Goal: Information Seeking & Learning: Learn about a topic

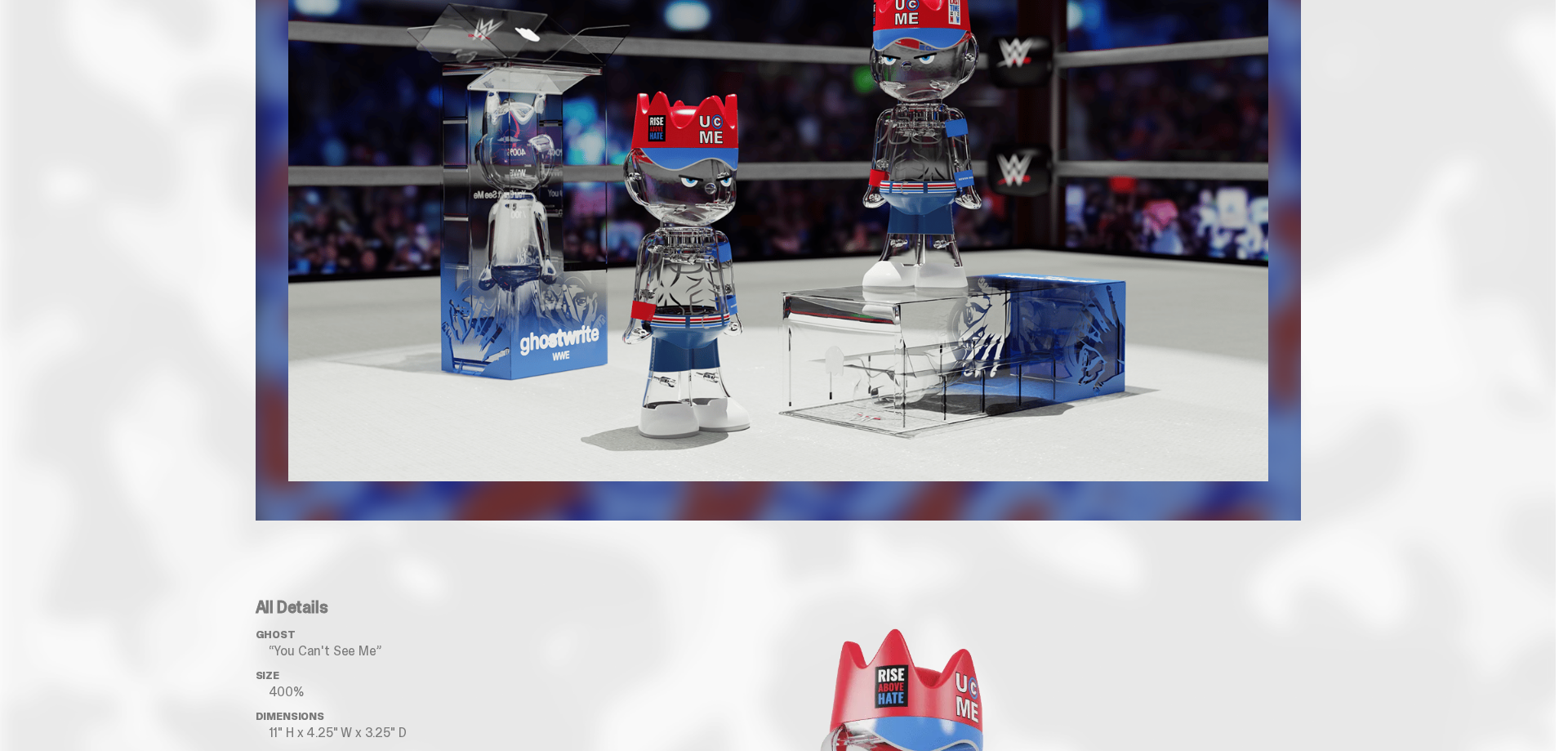
scroll to position [1068, 0]
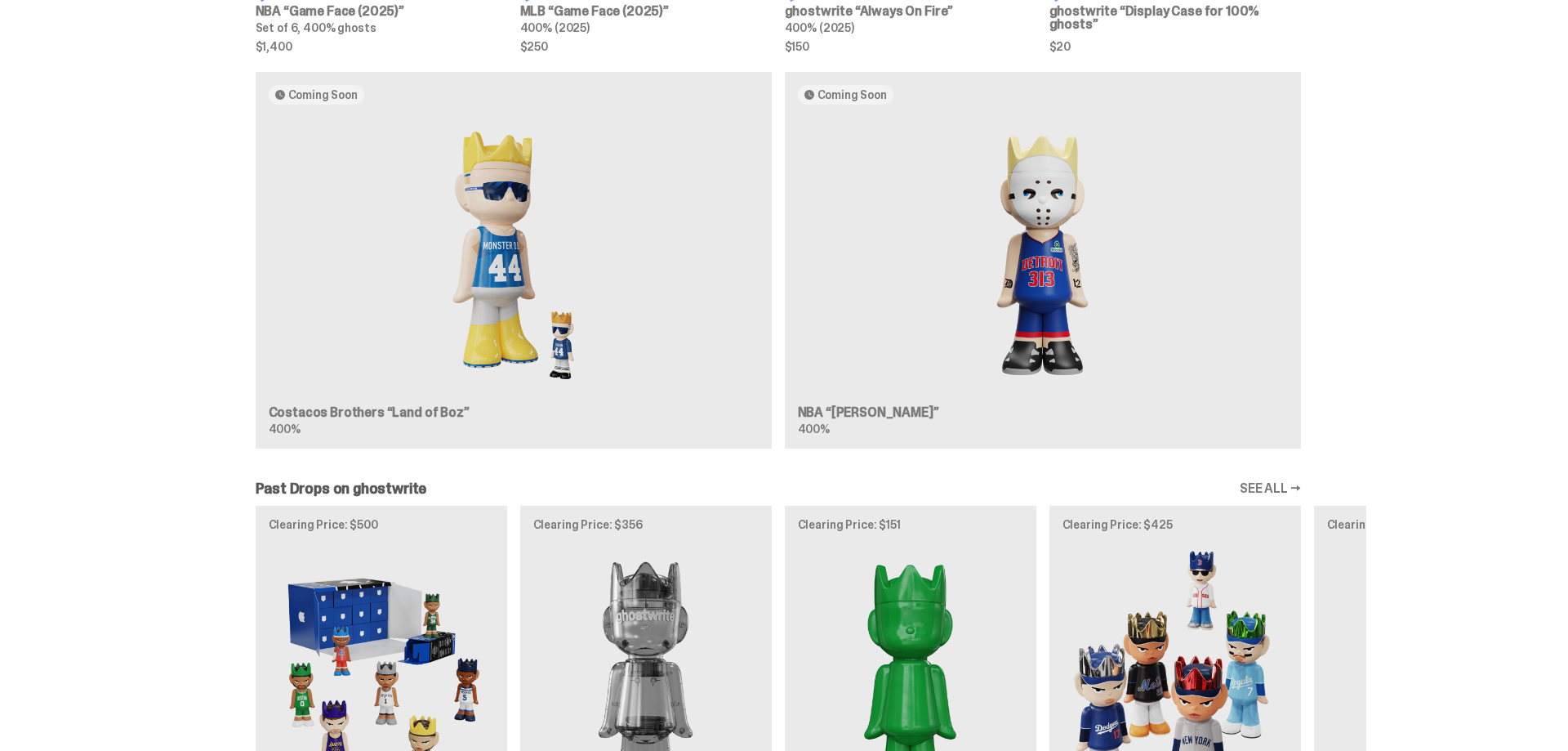
scroll to position [1333, 0]
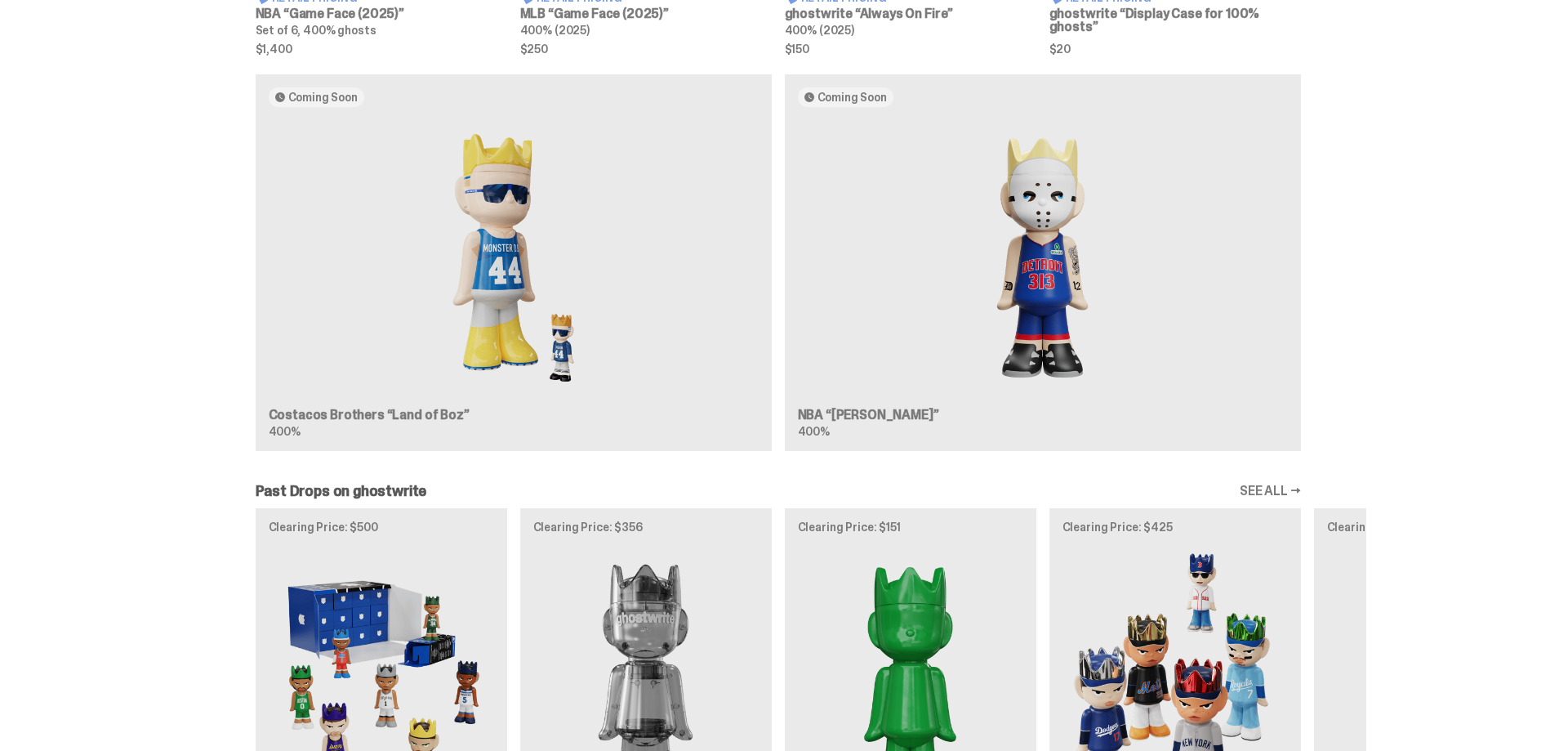
click at [841, 415] on div "Coming Soon Costacos Brothers “Land of Boz” 400% Coming Soon NBA “[PERSON_NAME]…" at bounding box center [778, 269] width 1176 height 390
click at [1087, 202] on div "Coming Soon Costacos Brothers “Land of Boz” 400% Coming Soon NBA “[PERSON_NAME]…" at bounding box center [778, 269] width 1176 height 390
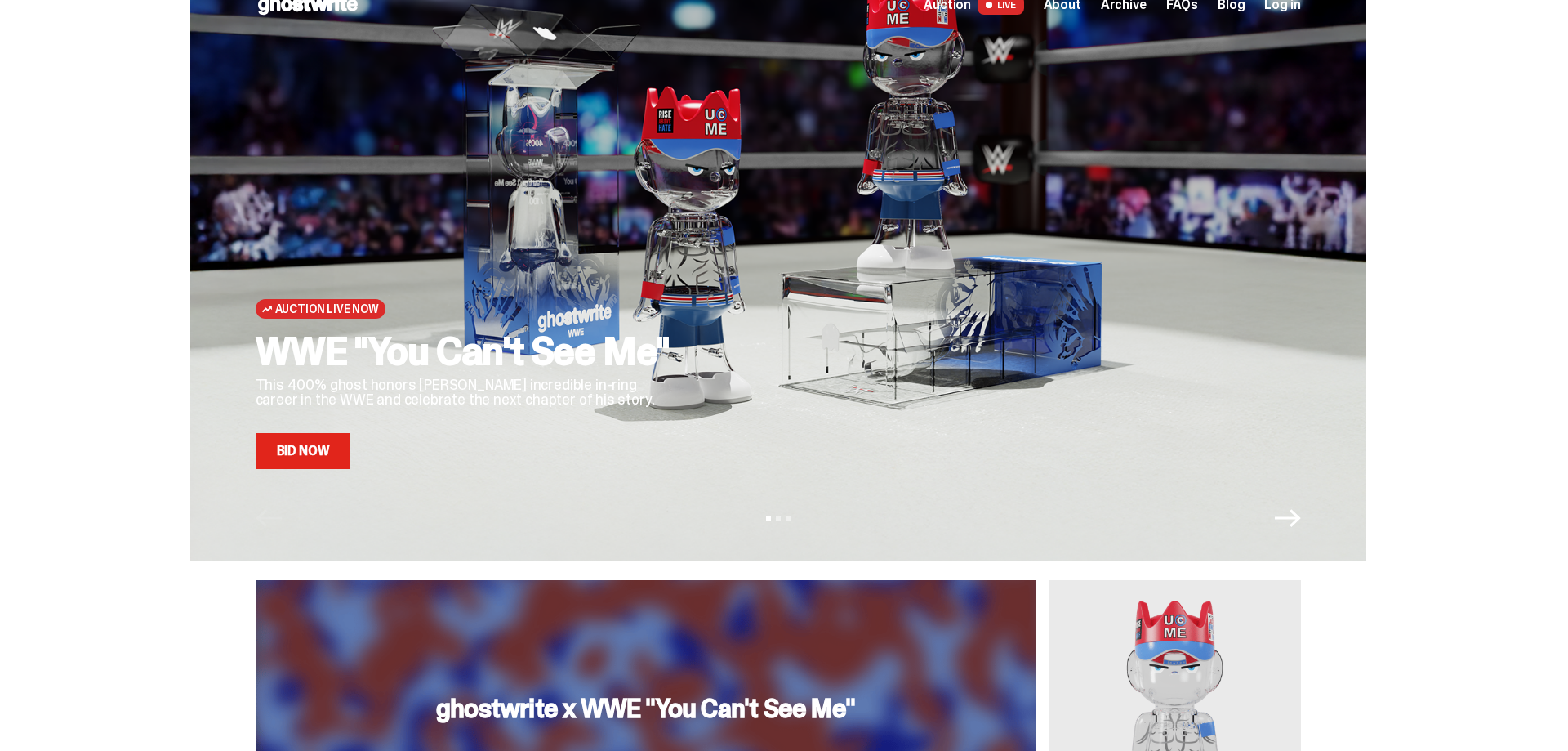
scroll to position [0, 0]
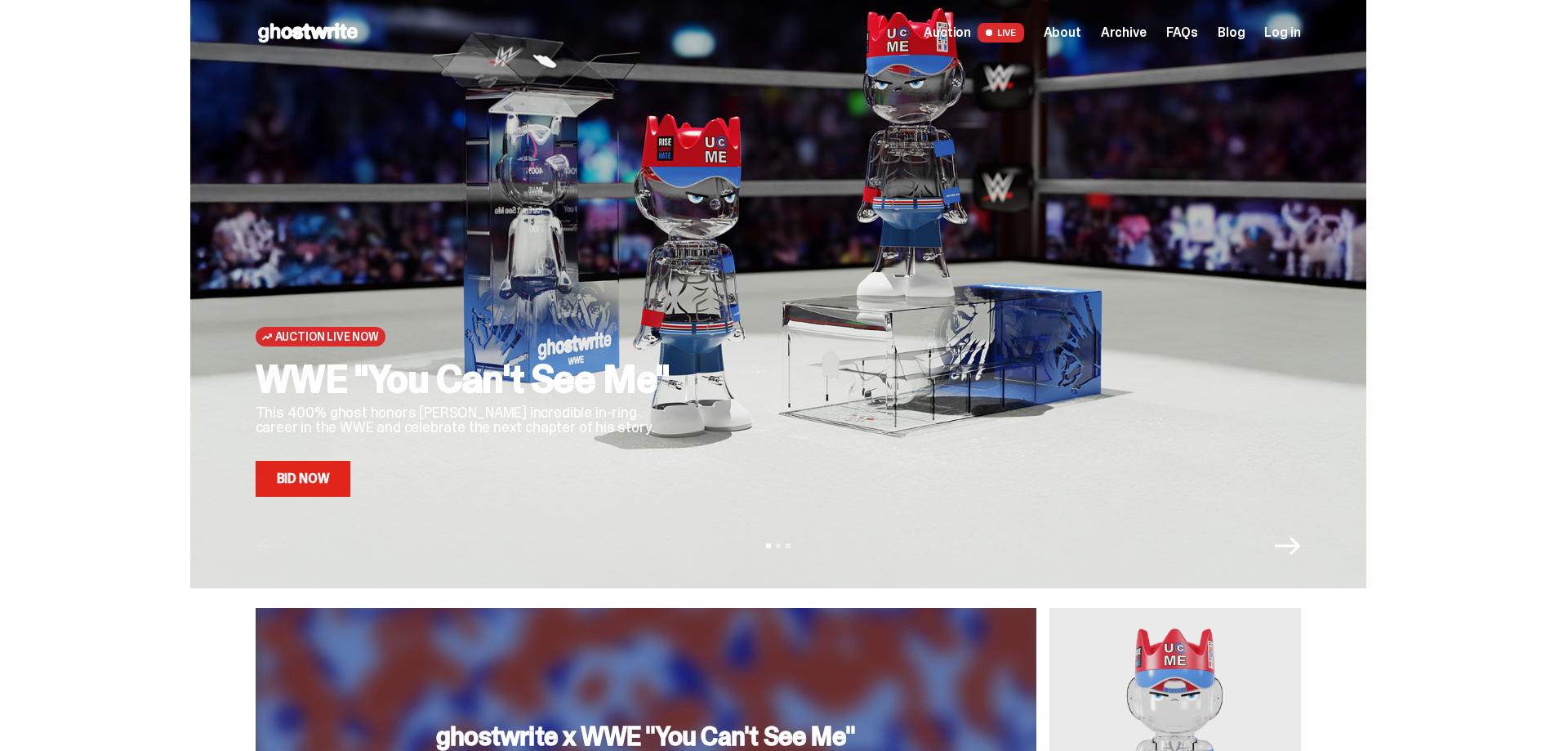
click at [1074, 30] on span "About" at bounding box center [1062, 32] width 38 height 13
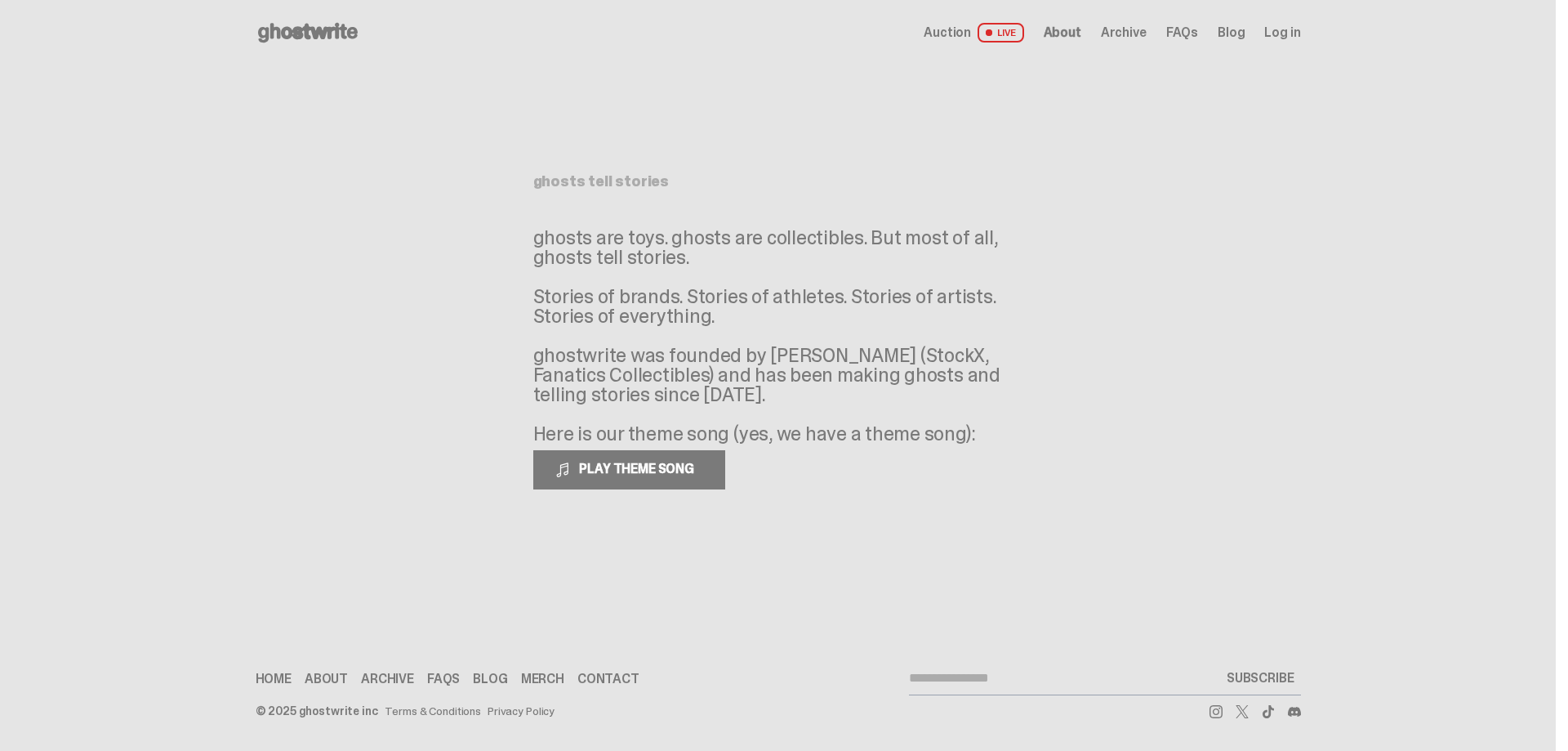
click at [1192, 30] on span "FAQs" at bounding box center [1182, 32] width 32 height 13
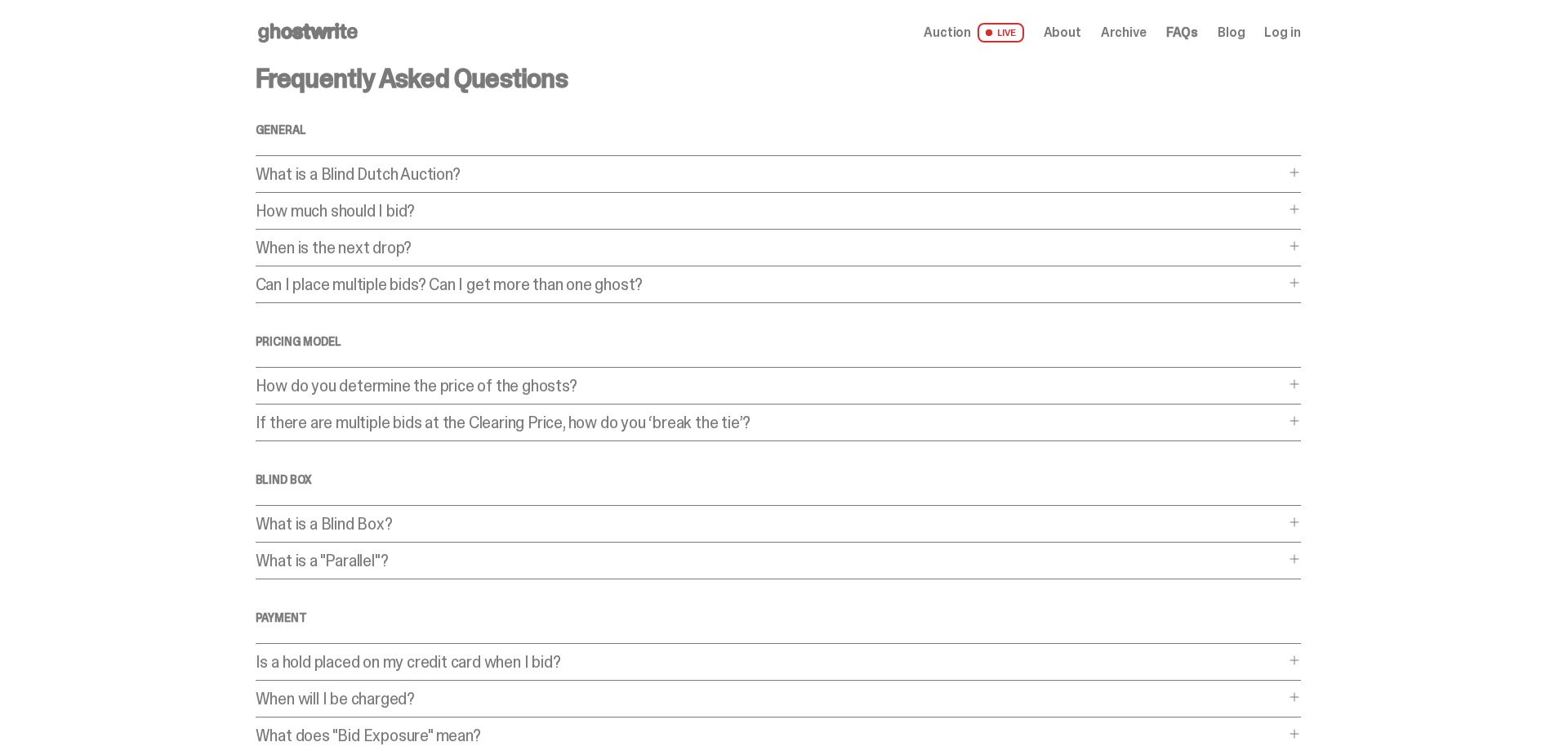
click at [400, 173] on p "What is a Blind Dutch Auction?" at bounding box center [770, 174] width 1029 height 17
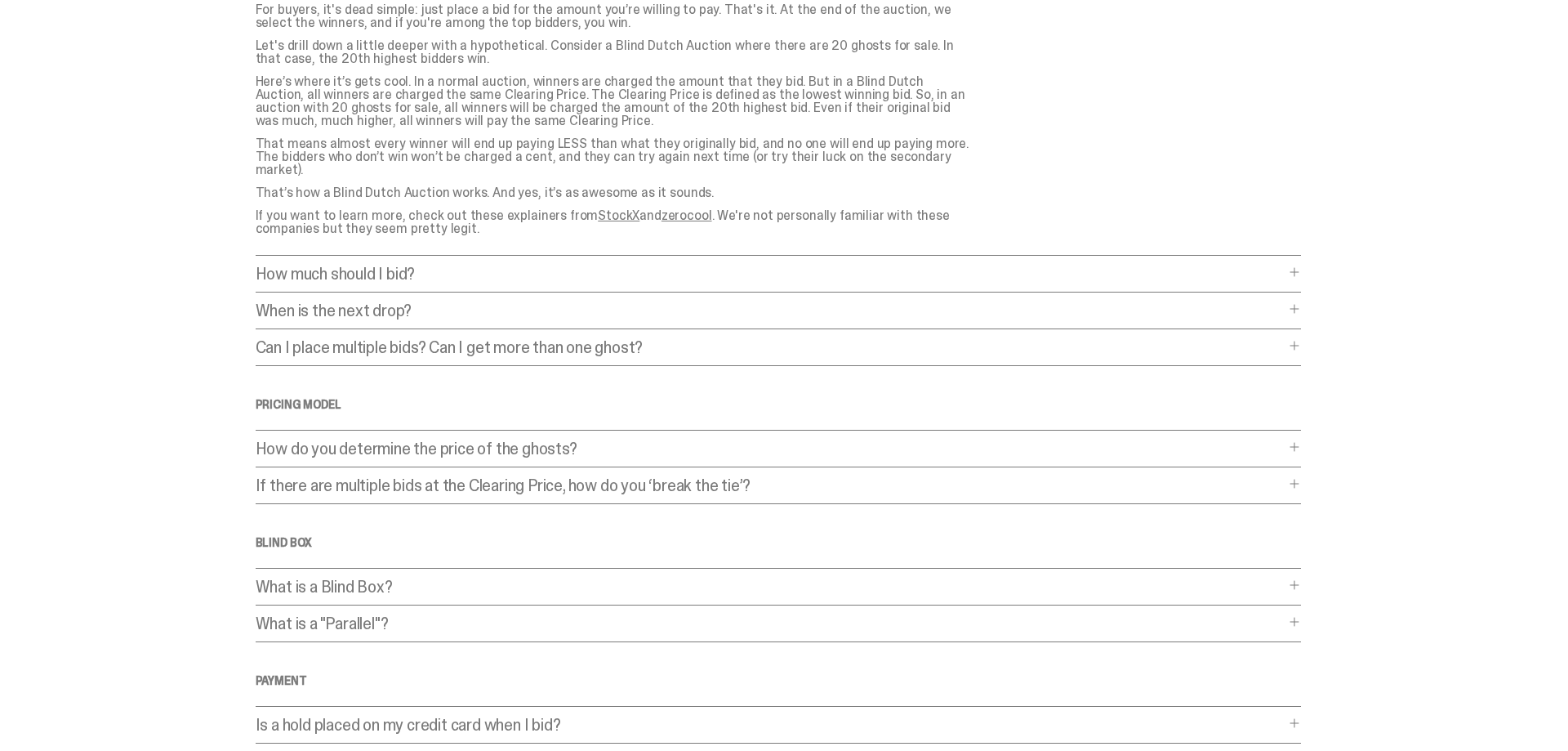
scroll to position [250, 0]
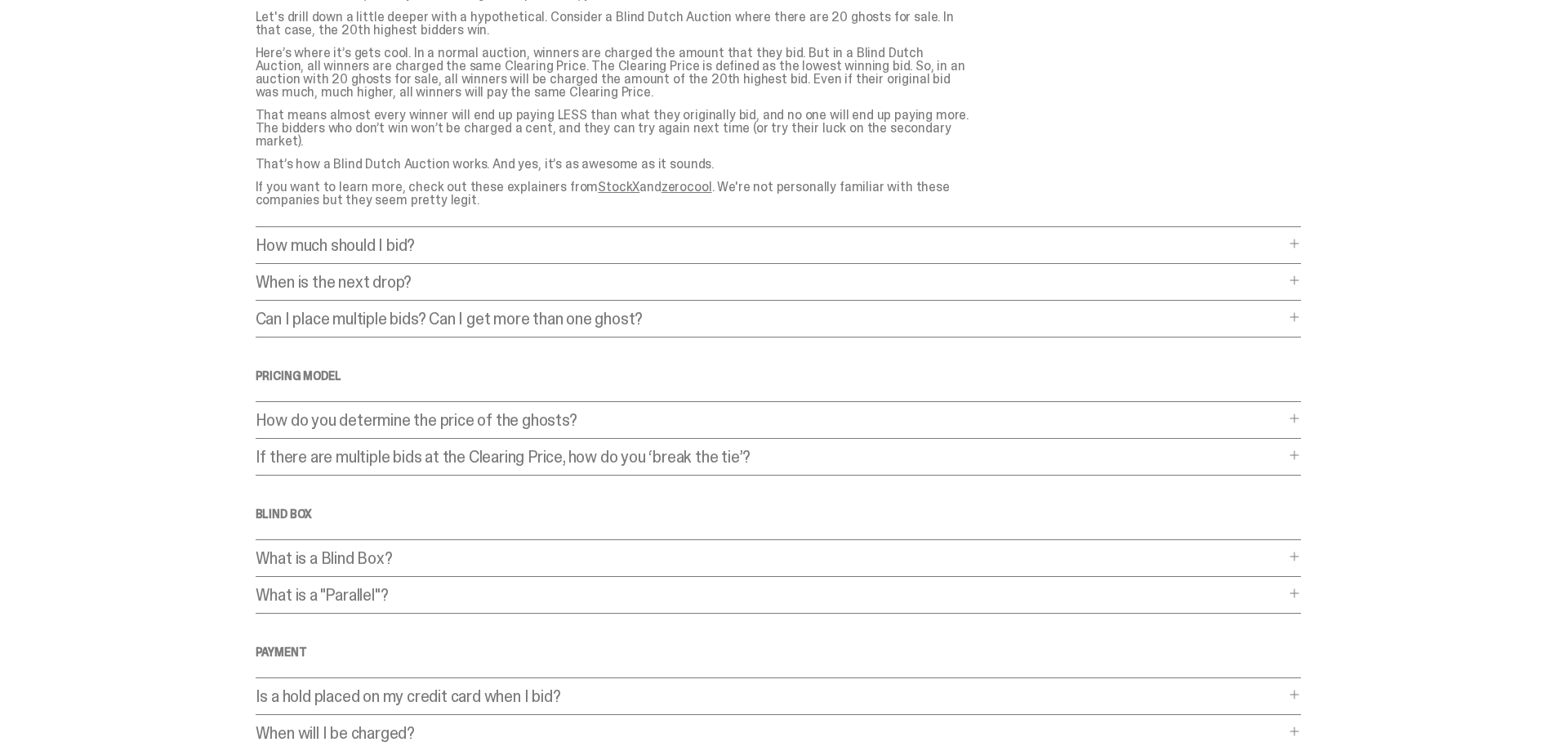
click at [417, 237] on p "How much should I bid?" at bounding box center [770, 245] width 1029 height 17
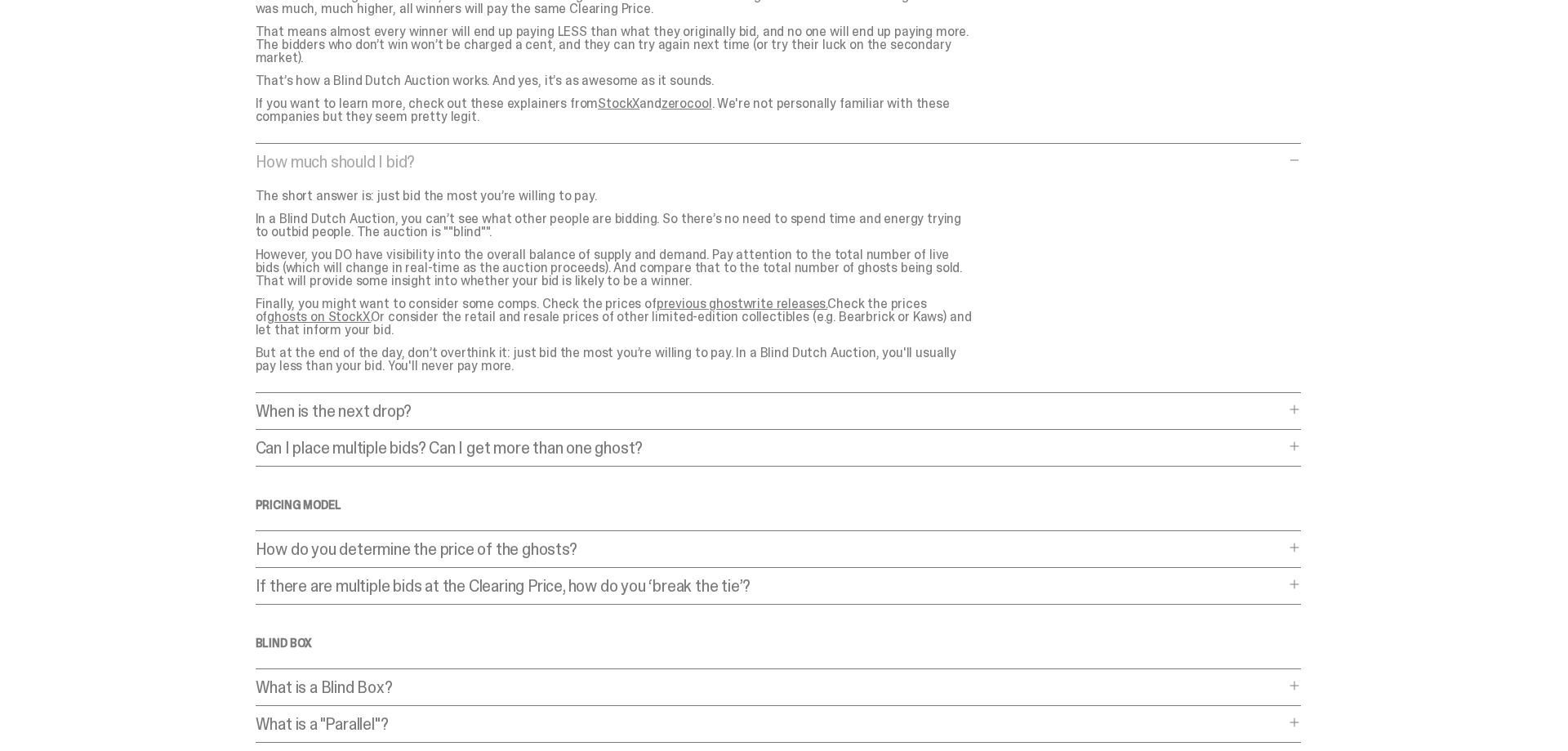
scroll to position [417, 0]
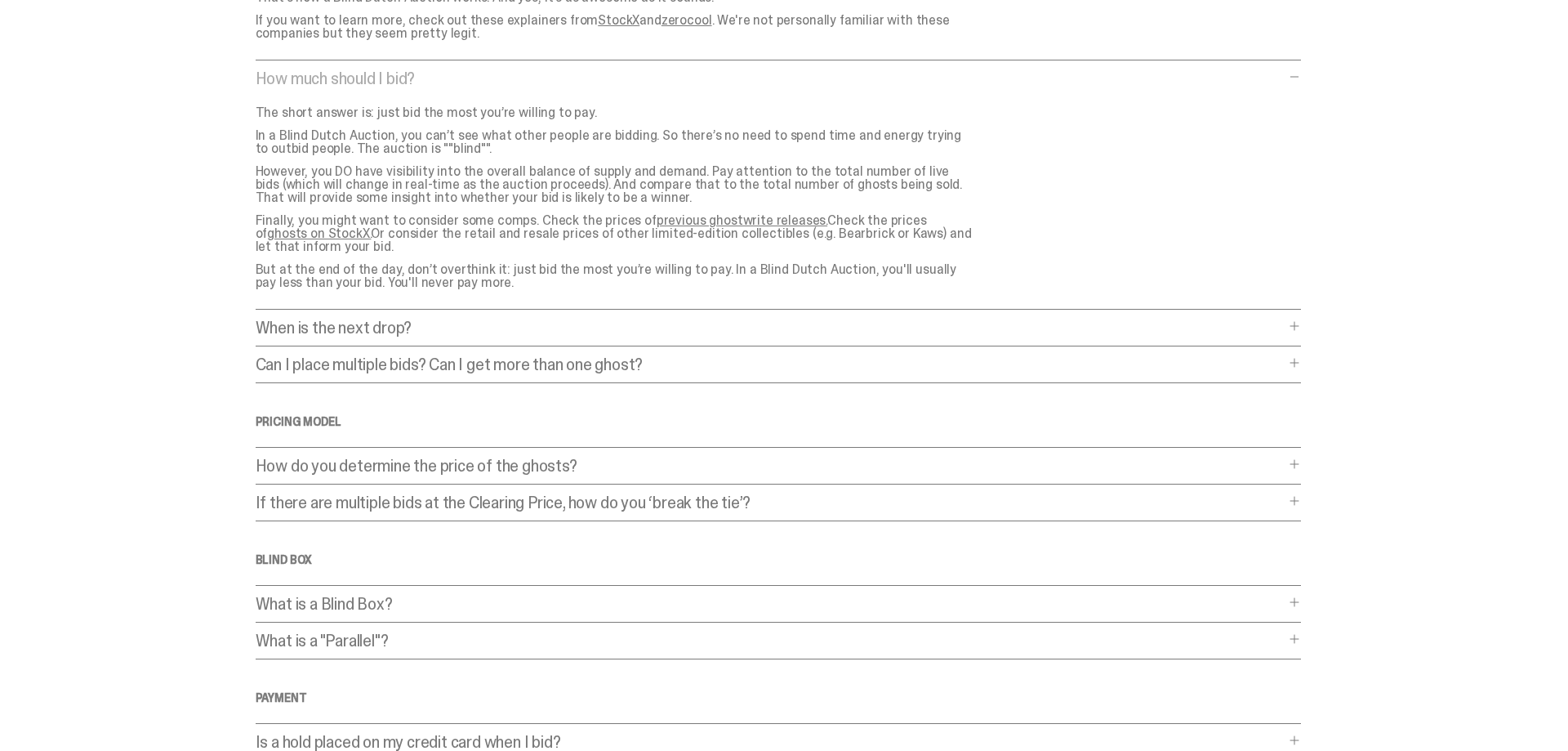
click at [401, 319] on p "When is the next drop?" at bounding box center [770, 328] width 1029 height 17
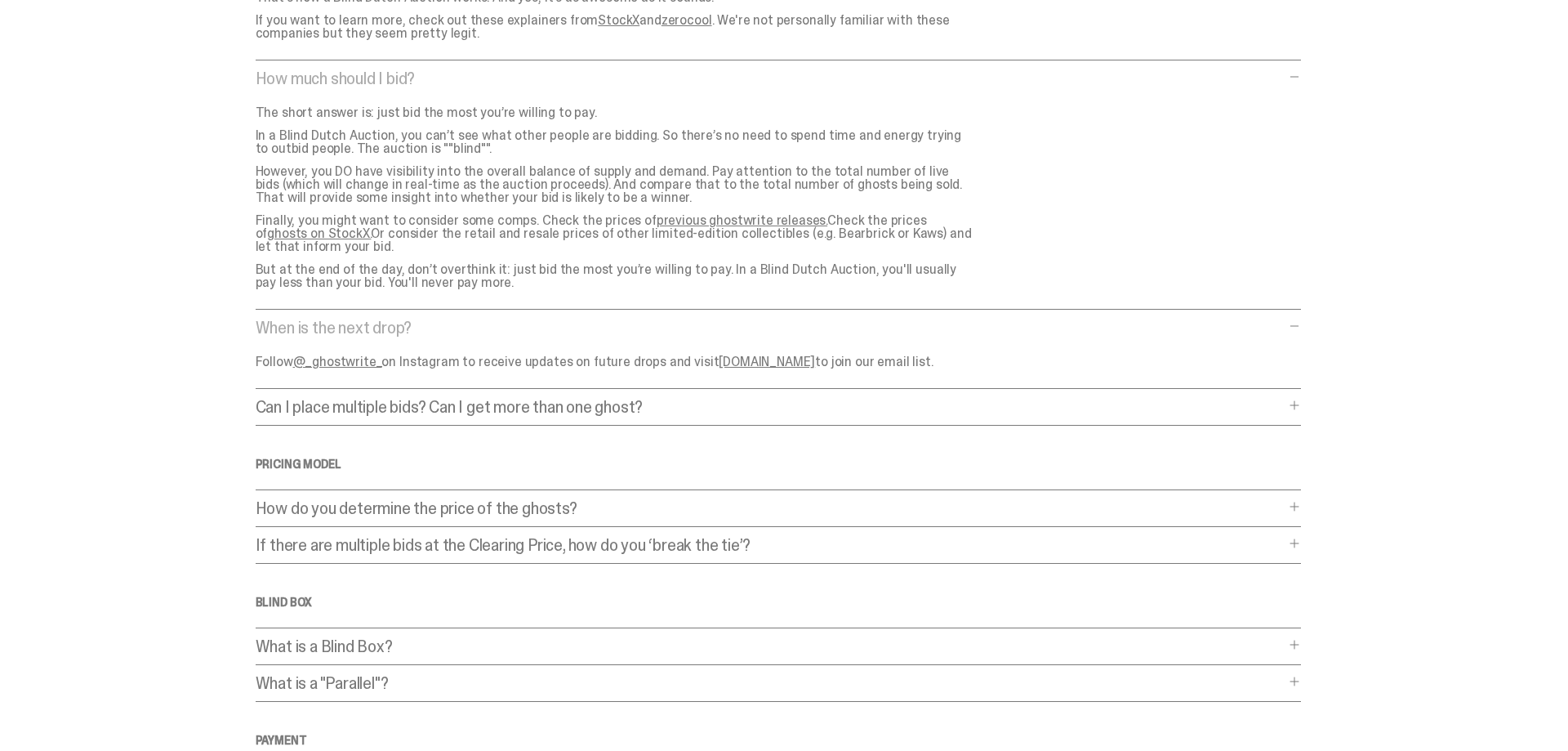
click at [411, 400] on p "Can I place multiple bids? Can I get more than one ghost?" at bounding box center [770, 407] width 1029 height 17
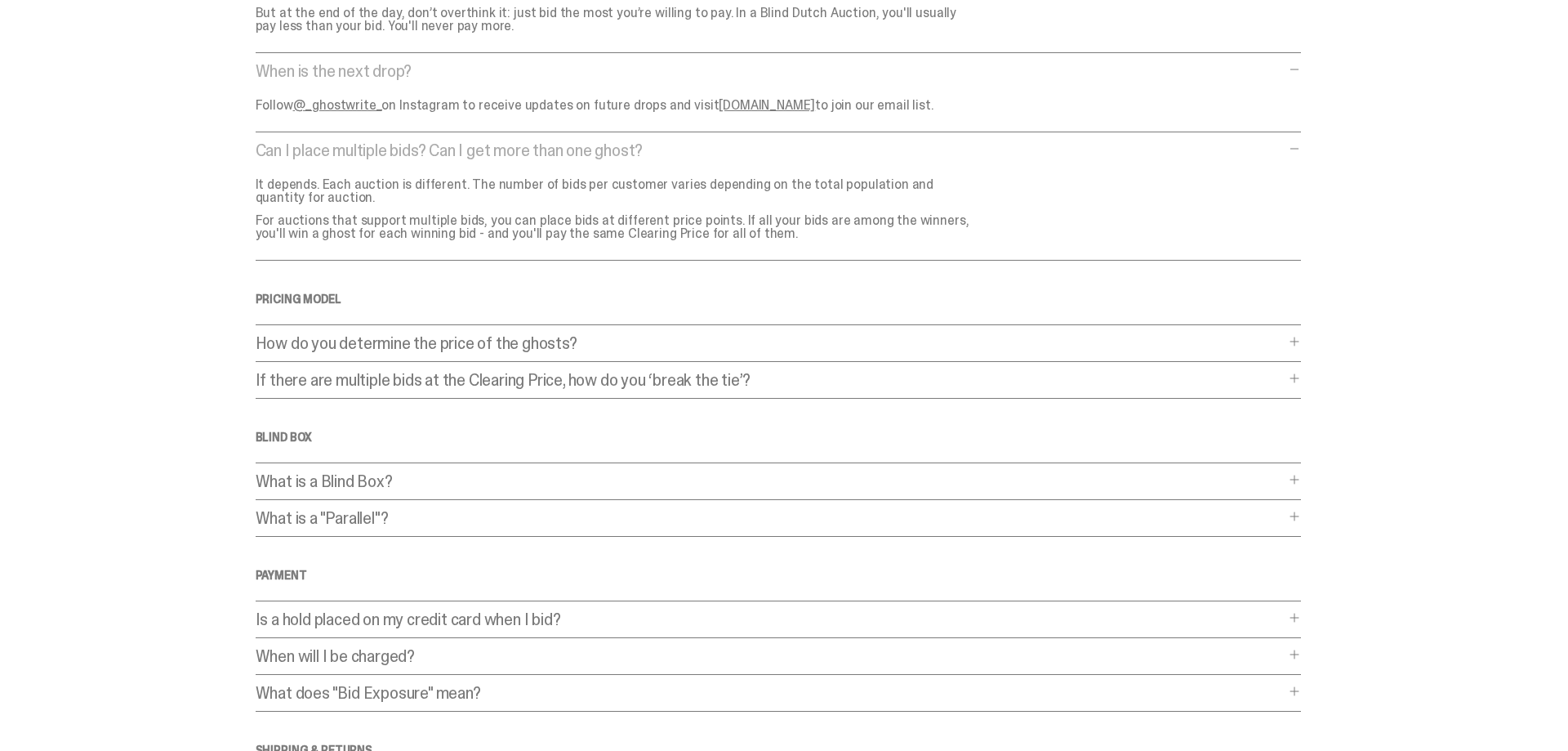
scroll to position [750, 0]
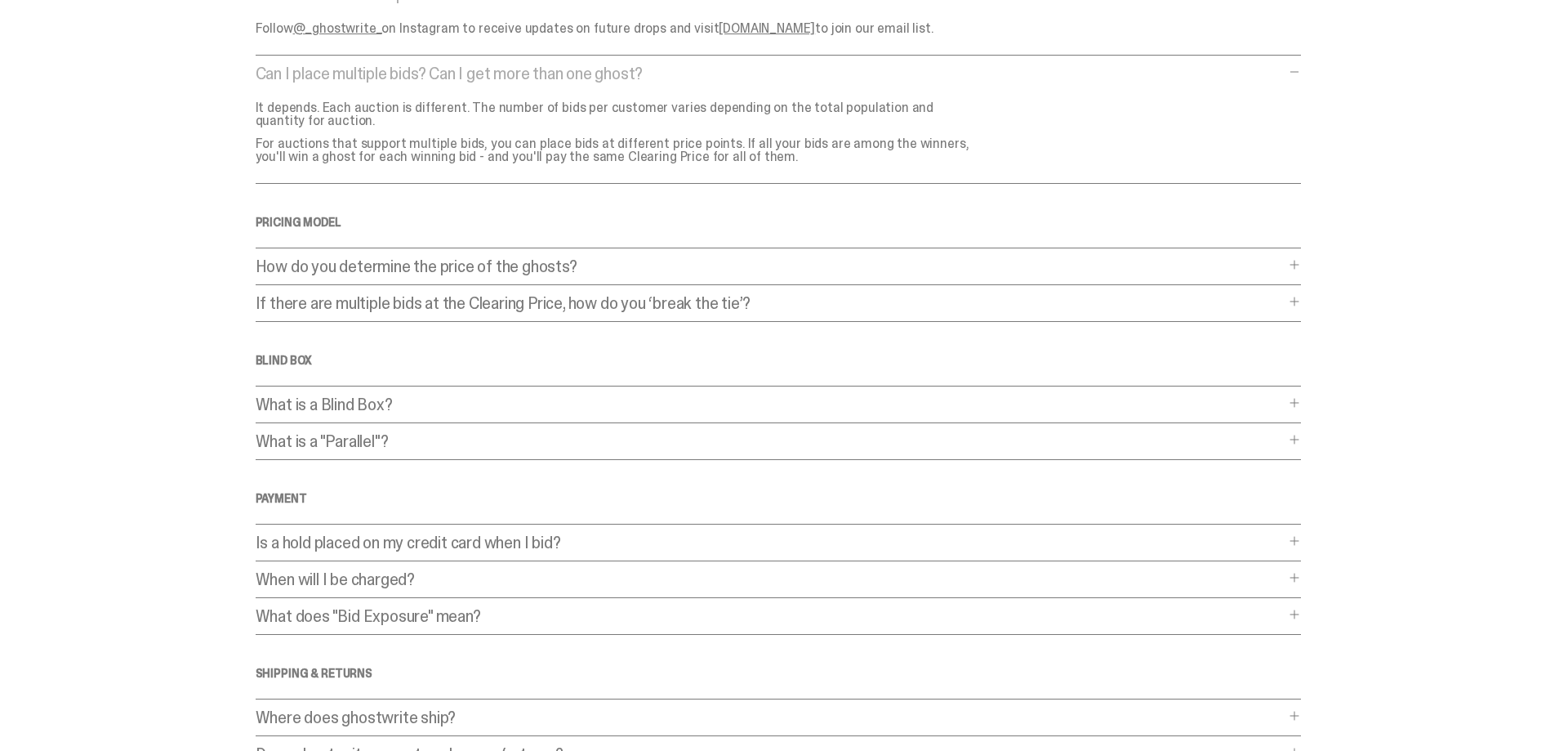
click at [499, 258] on p "How do you determine the price of the ghosts?" at bounding box center [770, 267] width 1029 height 17
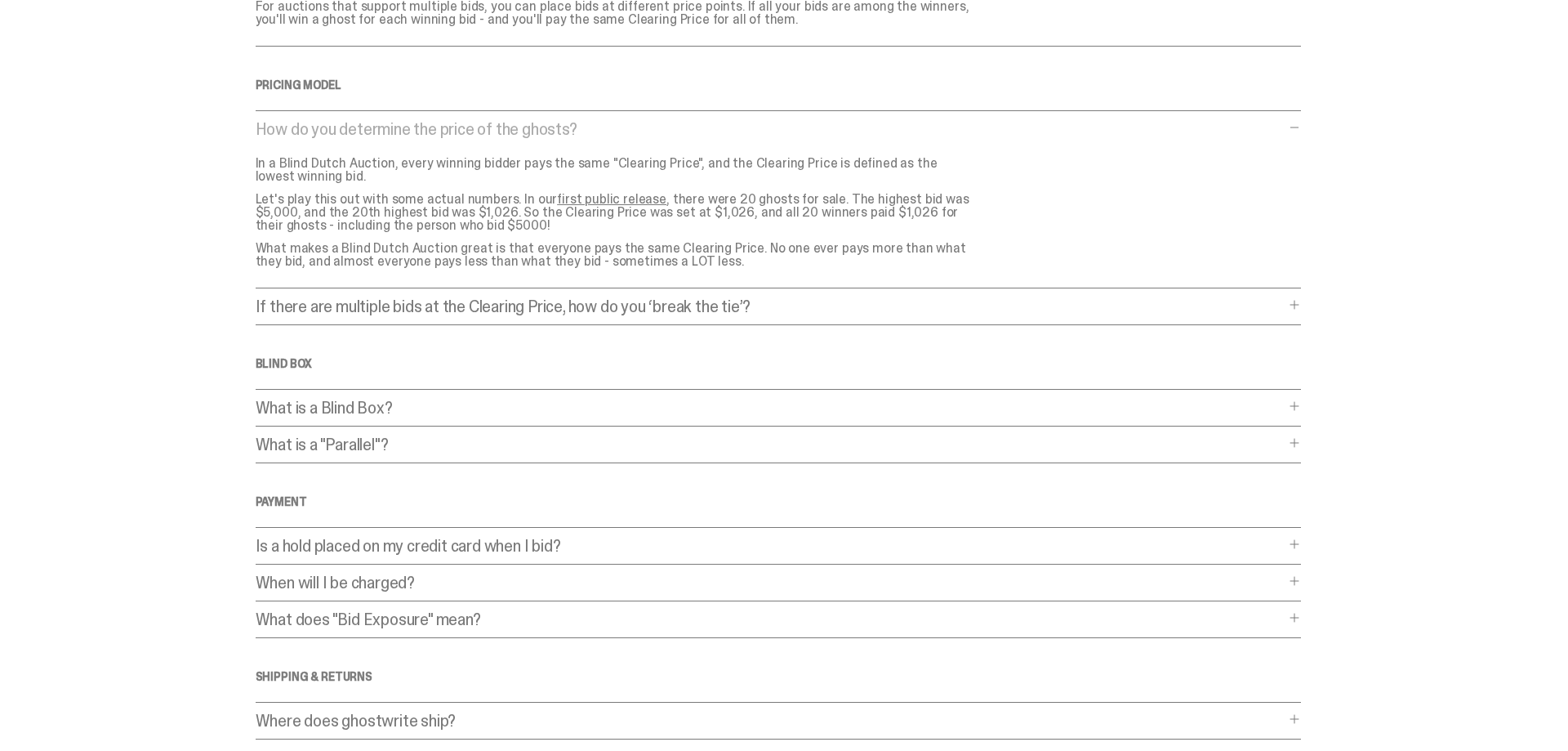
scroll to position [916, 0]
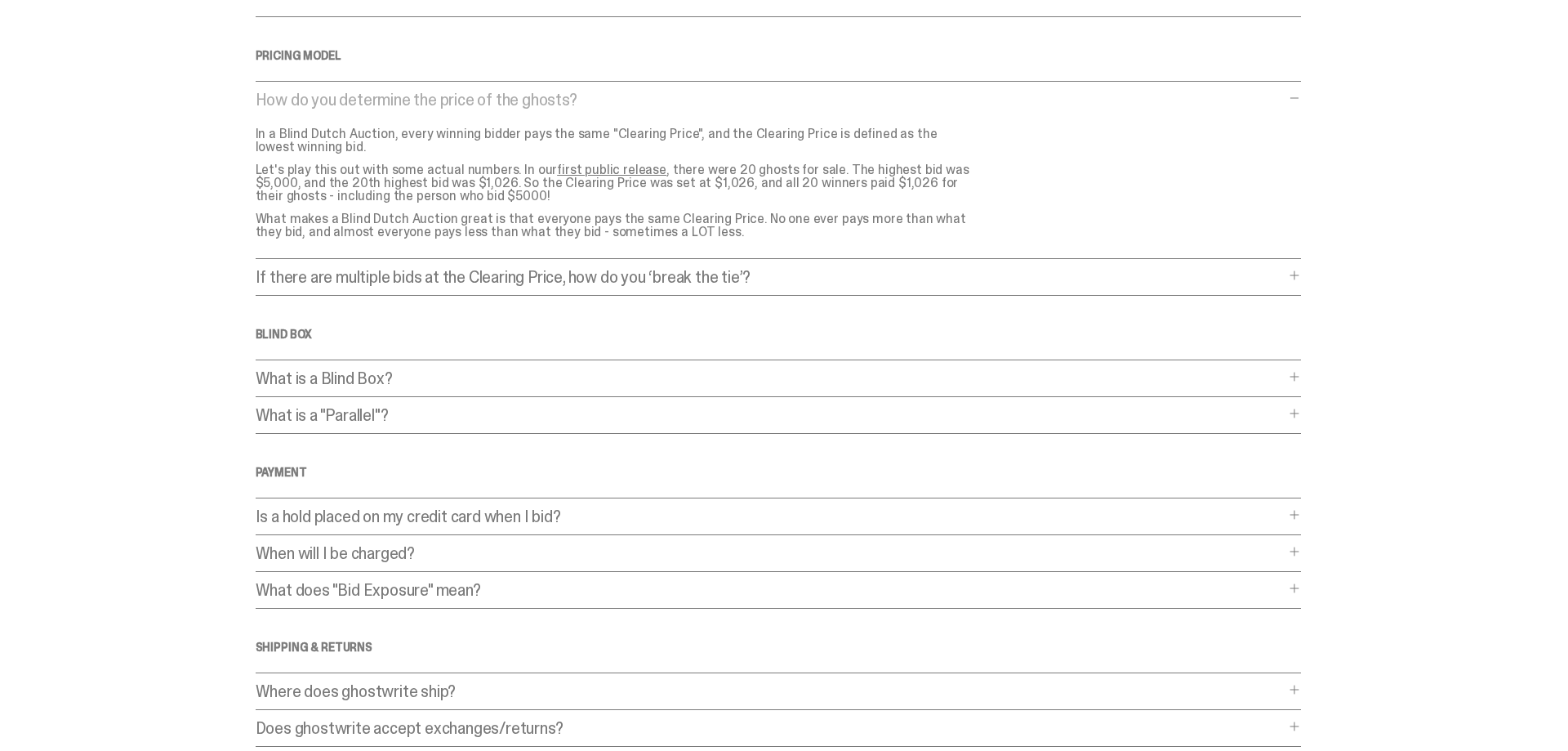
click at [599, 268] on p "If there are multiple bids at the Clearing Price, how do you ‘break the tie’?" at bounding box center [770, 277] width 1029 height 17
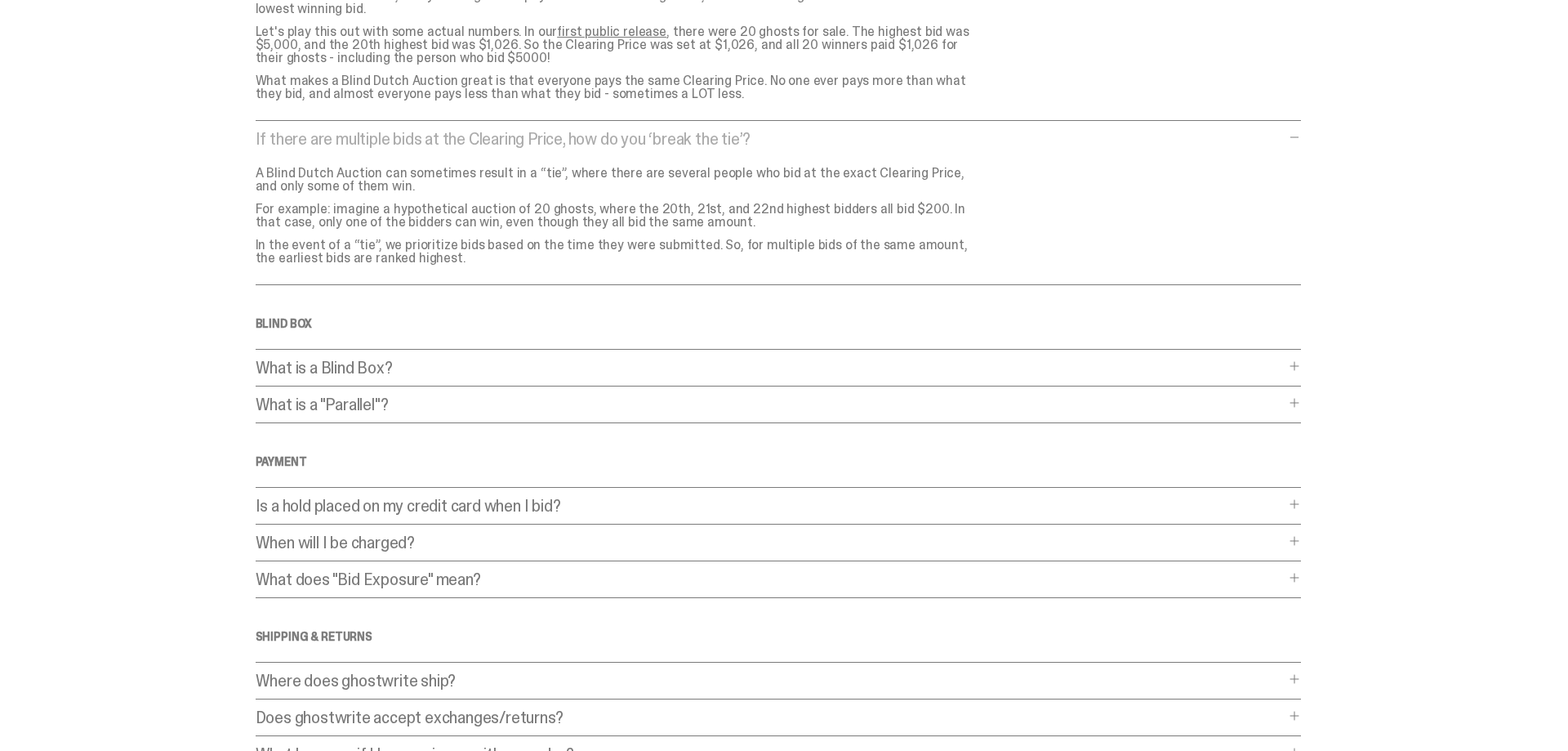
scroll to position [1083, 0]
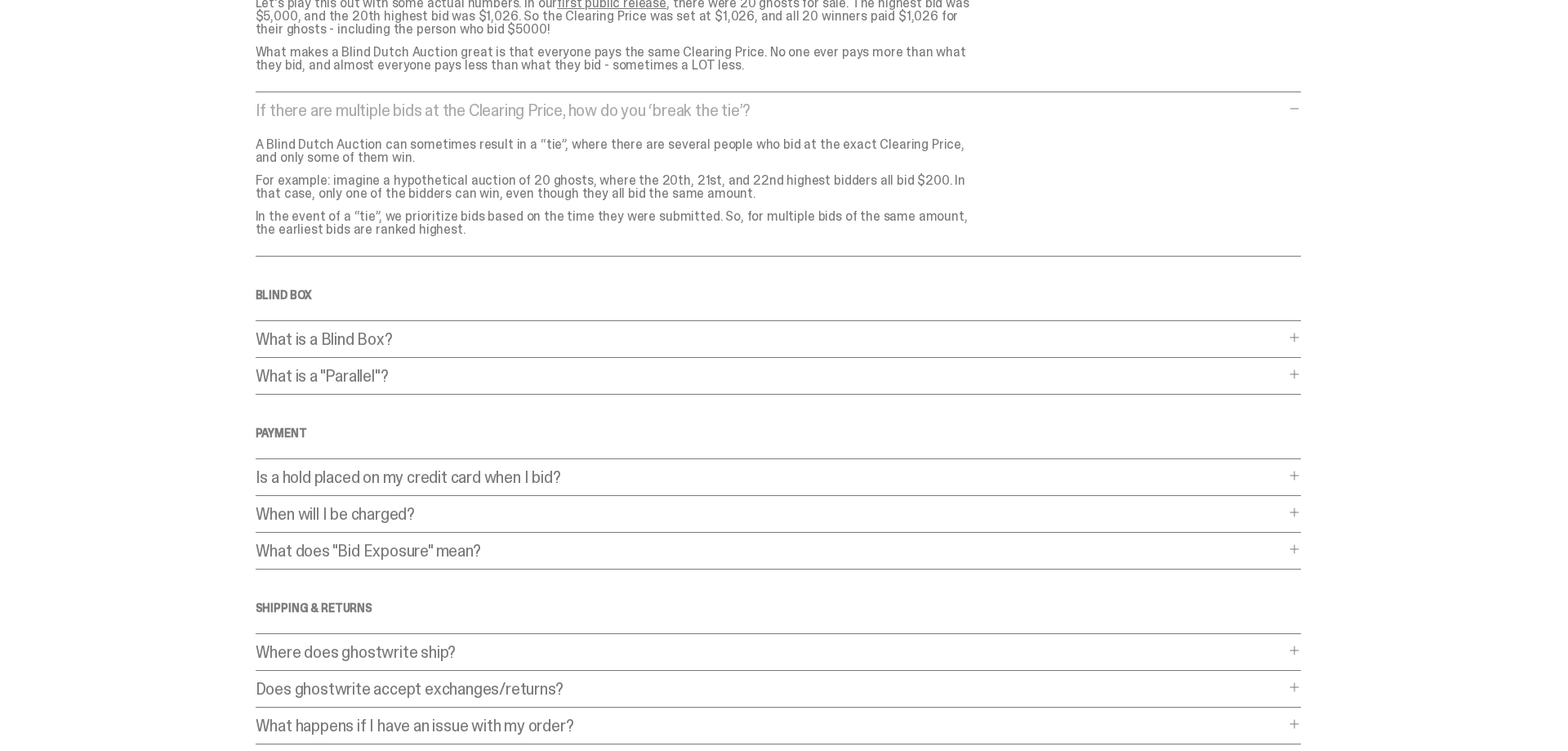
click at [402, 331] on p "What is a Blind Box?" at bounding box center [770, 340] width 1029 height 17
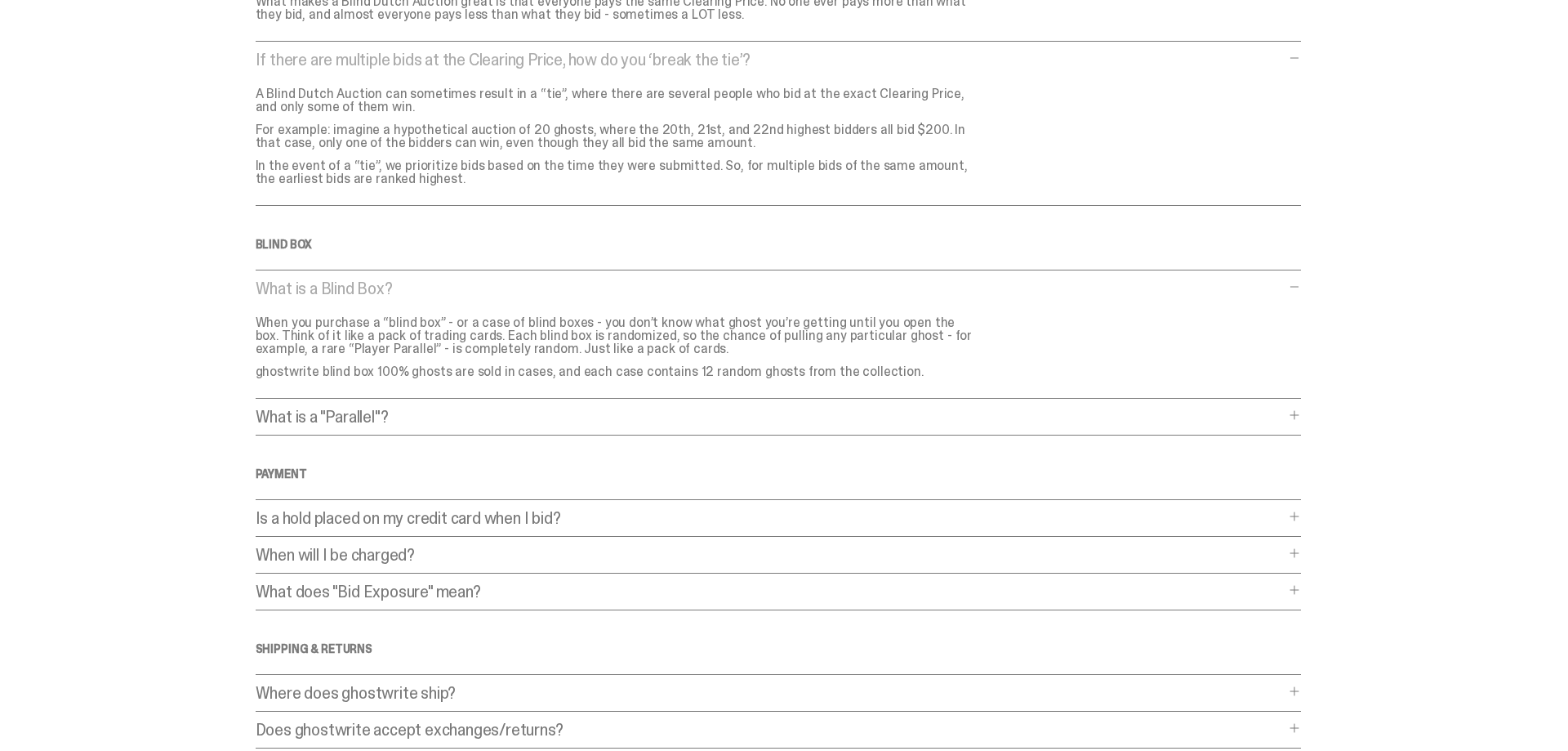
scroll to position [1166, 0]
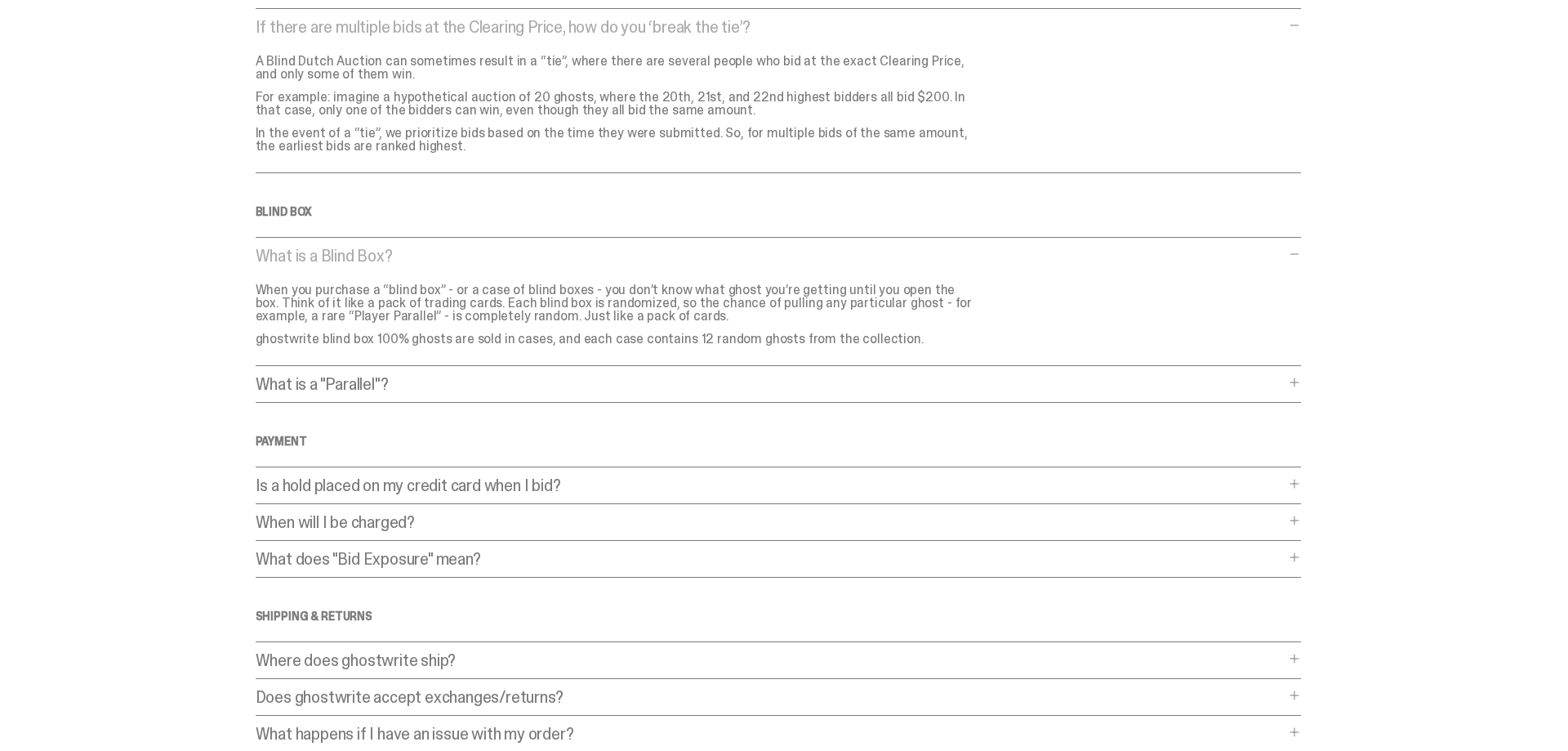
click at [414, 376] on p "What is a "Parallel"?" at bounding box center [770, 384] width 1029 height 17
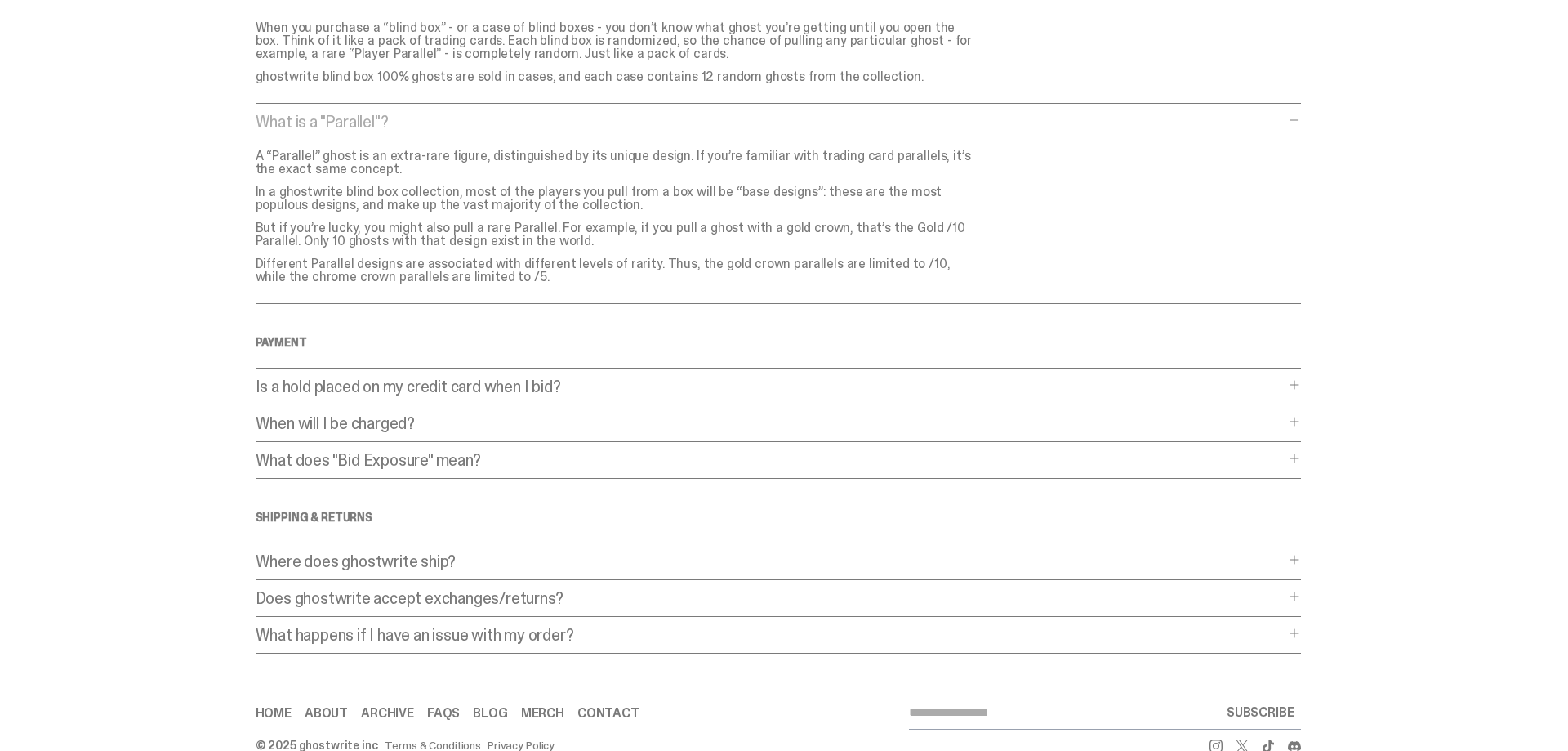
scroll to position [1450, 0]
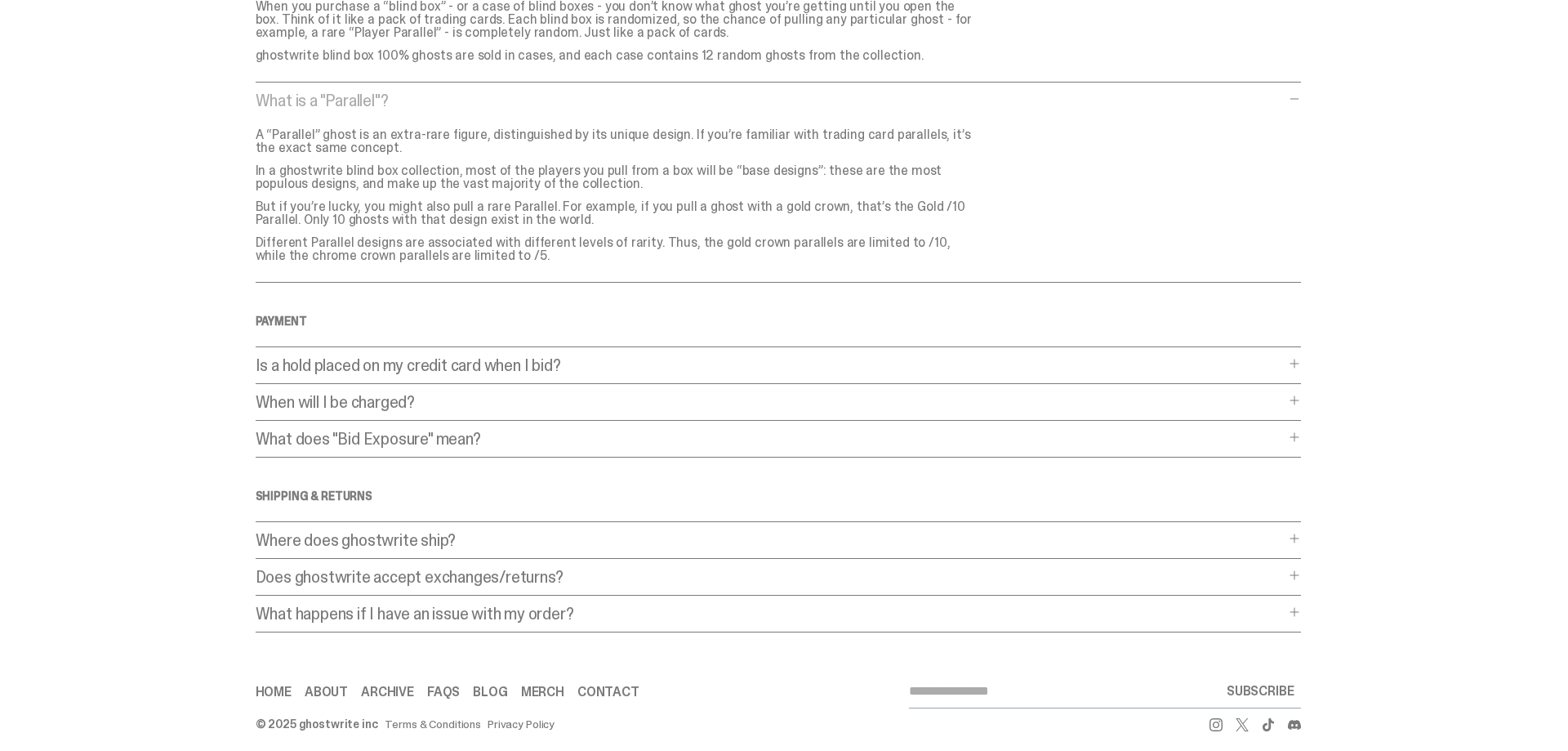
click at [431, 358] on p "Is a hold placed on my credit card when I bid?" at bounding box center [770, 365] width 1029 height 17
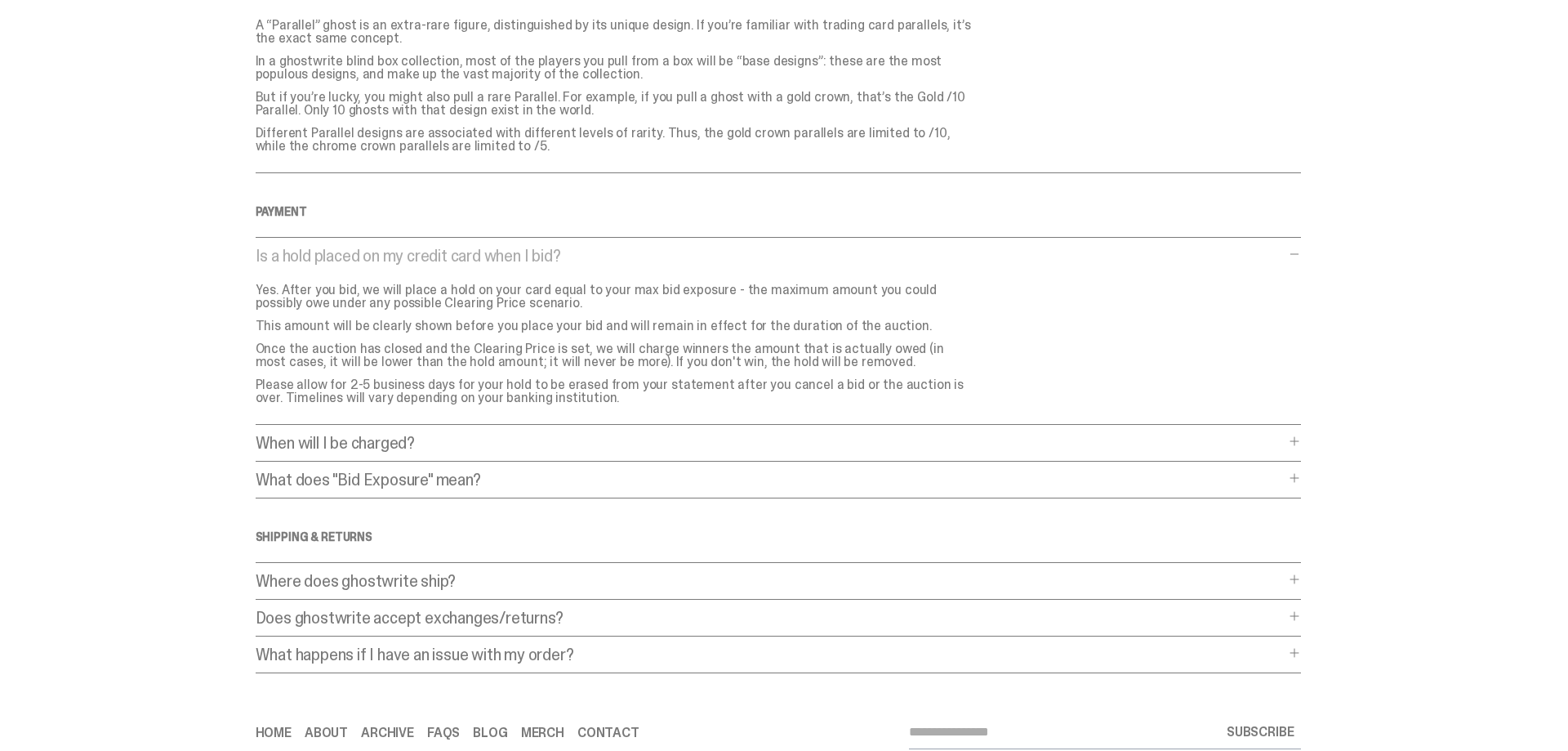
scroll to position [1600, 0]
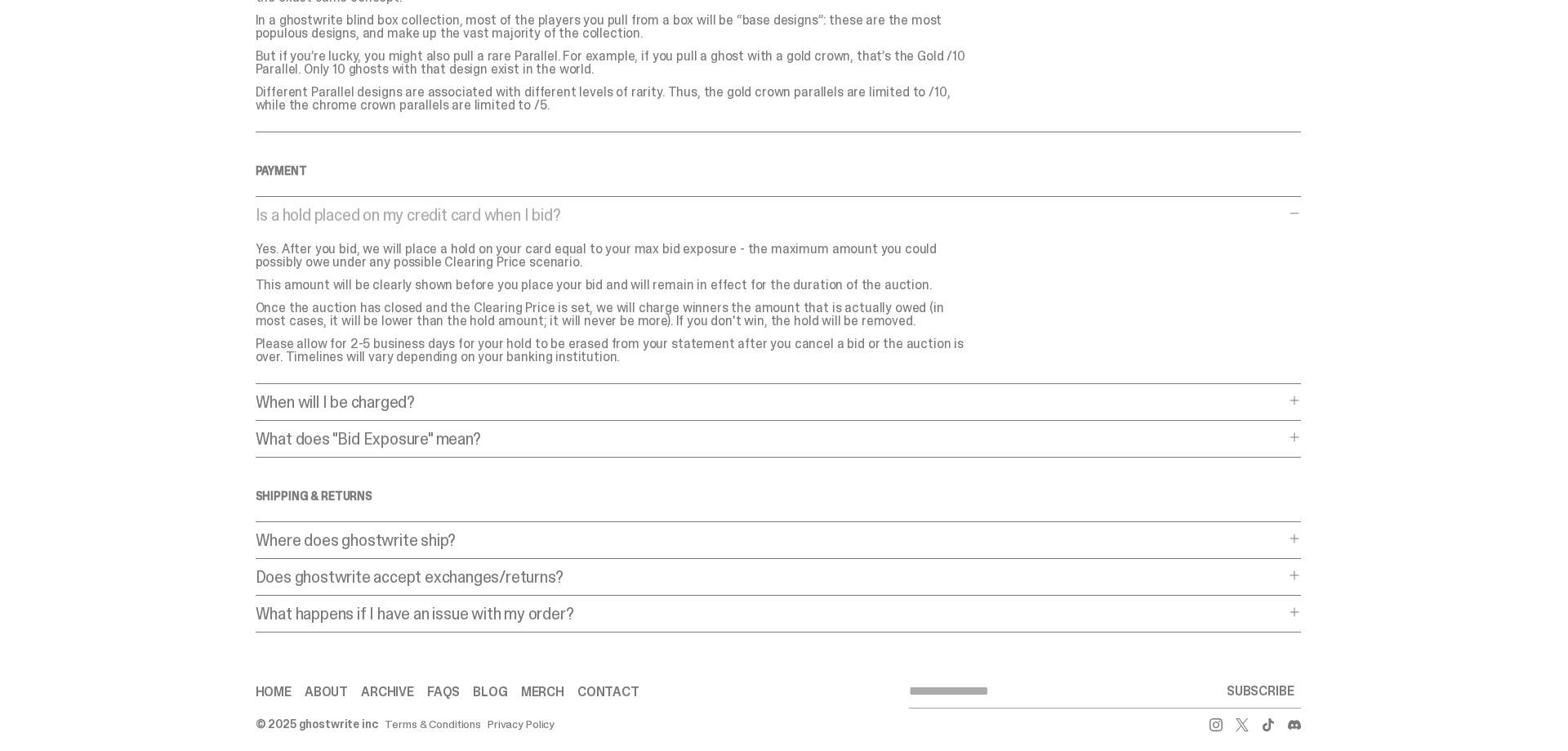
click at [347, 568] on p "Does ghostwrite accept exchanges/returns?" at bounding box center [770, 577] width 1029 height 17
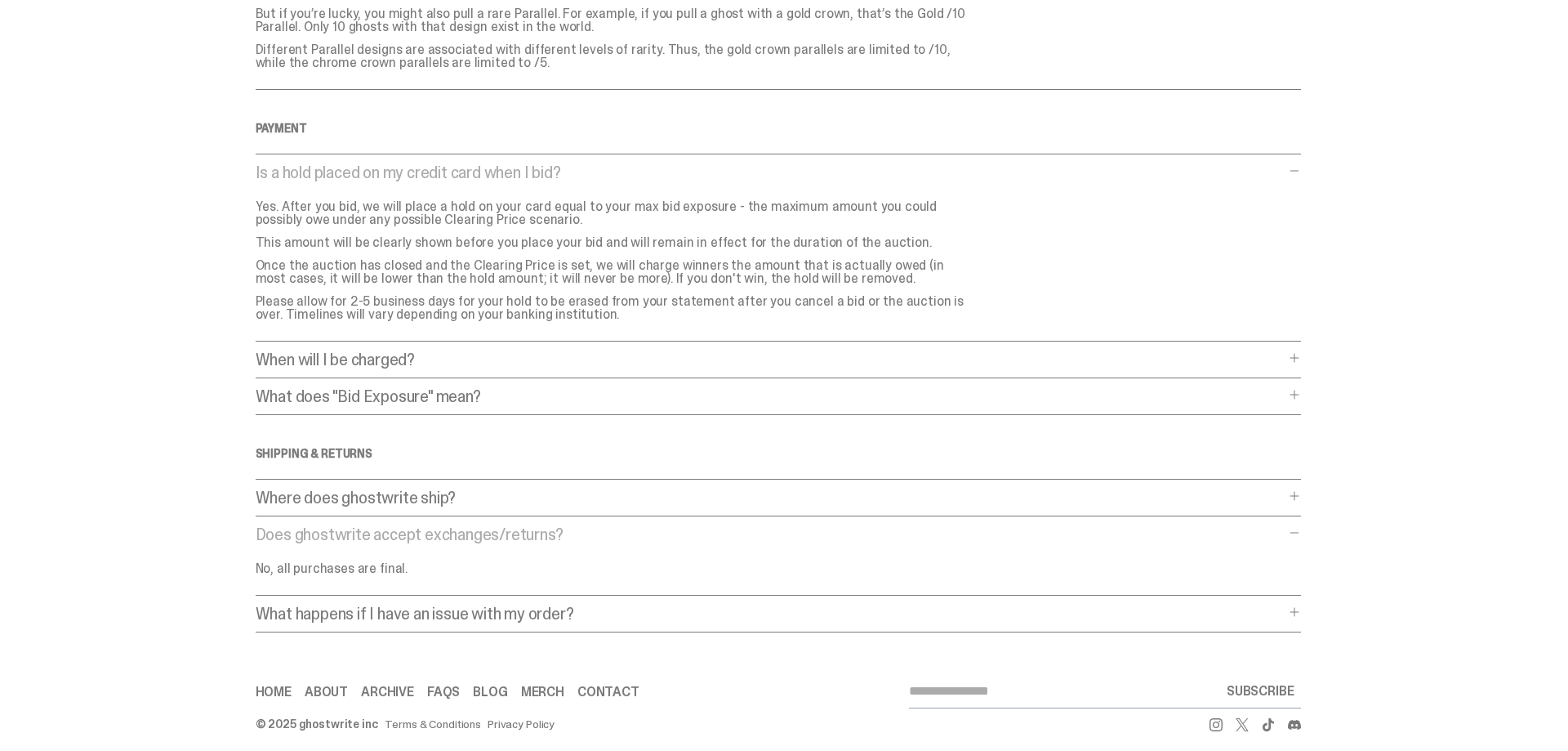
click at [350, 605] on p "What happens if I have an issue with my order?" at bounding box center [770, 614] width 1029 height 17
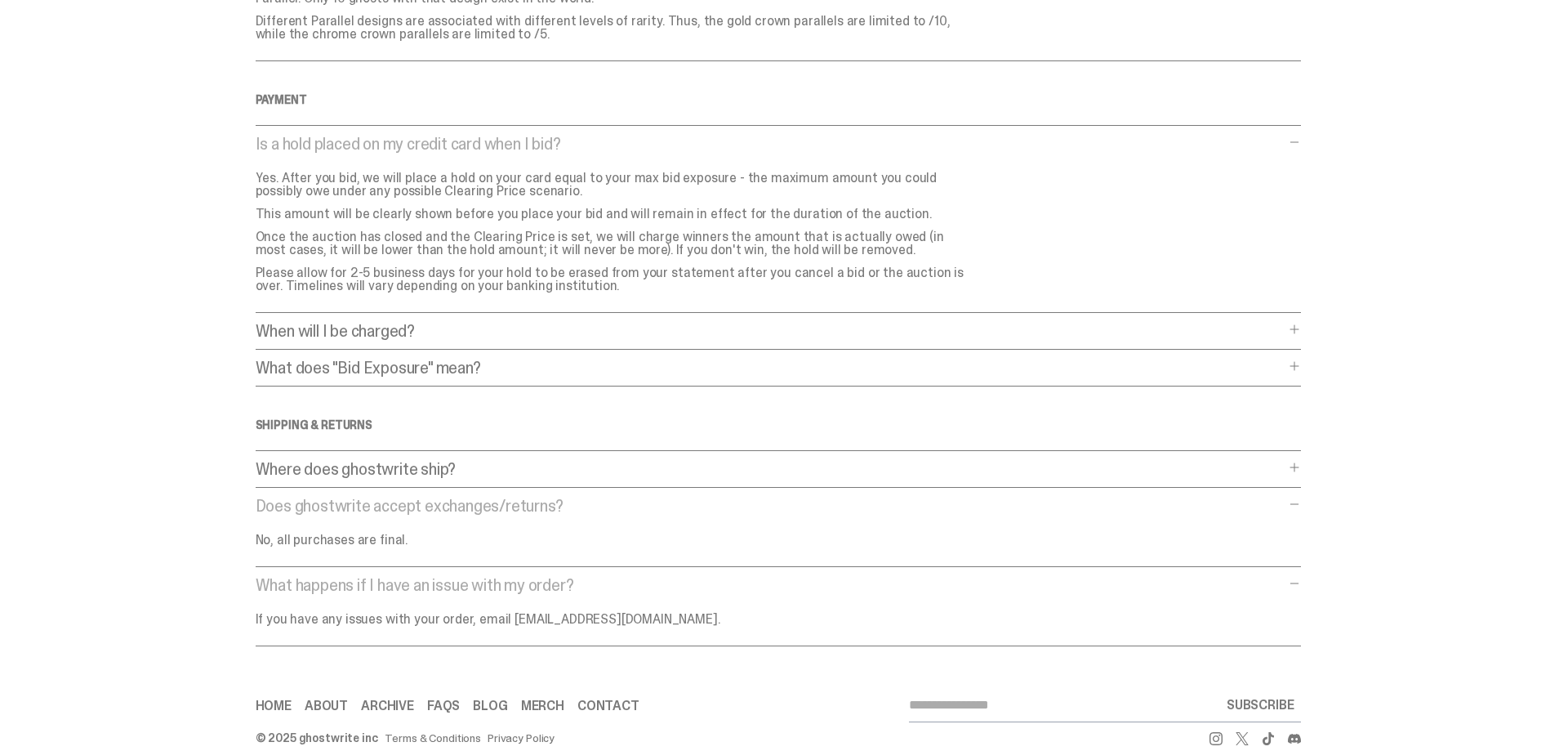
scroll to position [1685, 0]
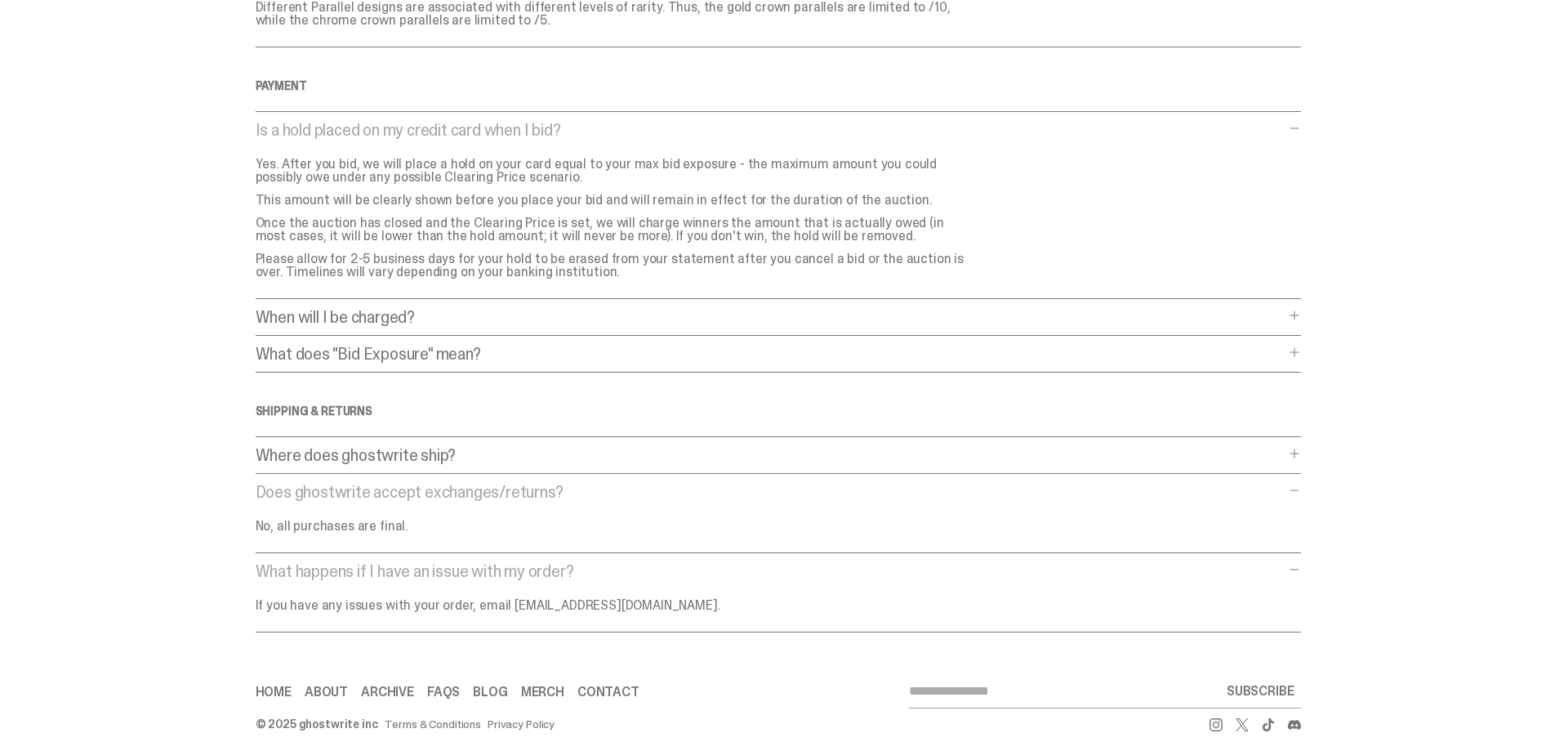
click at [385, 447] on p "Where does ghostwrite ship?" at bounding box center [770, 455] width 1029 height 17
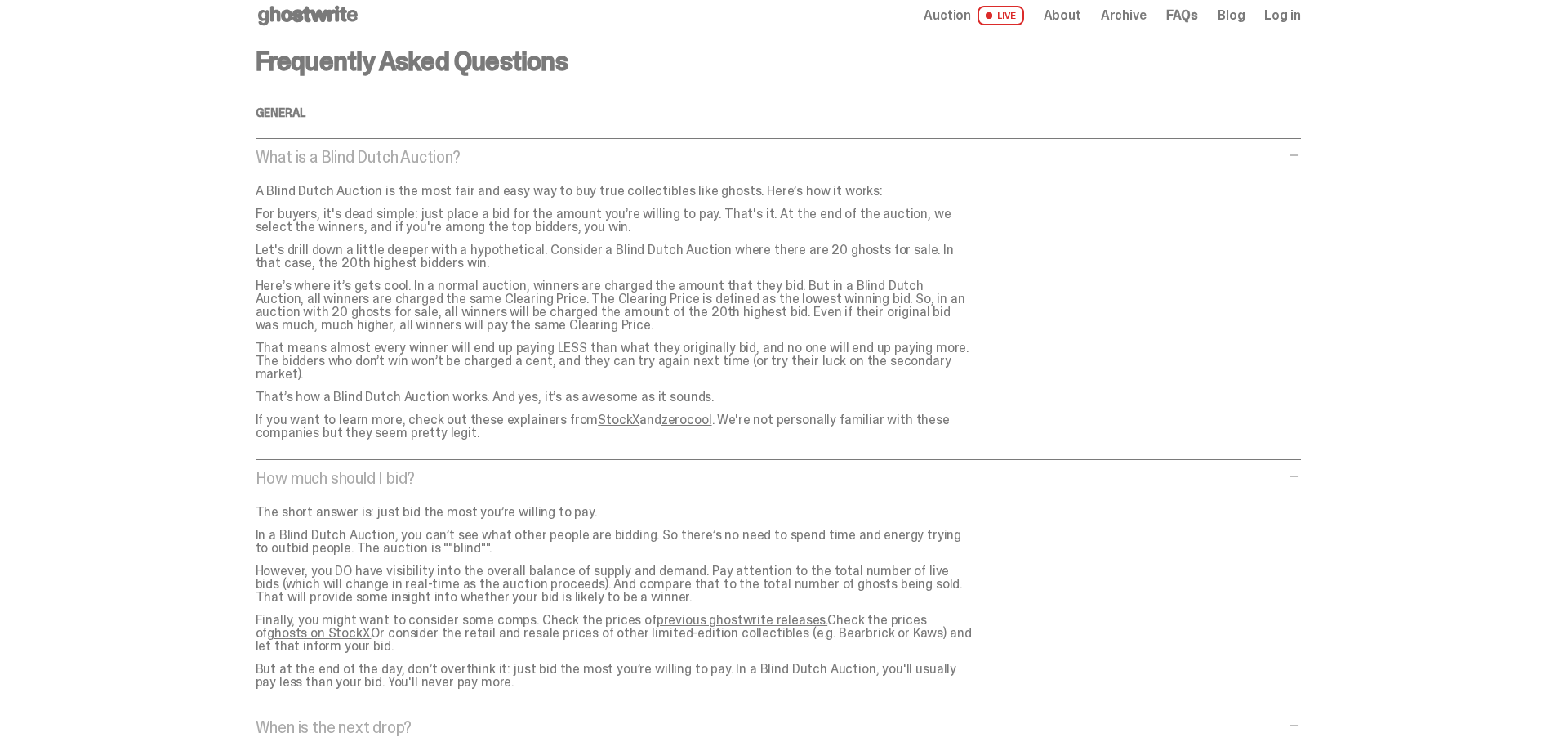
scroll to position [0, 0]
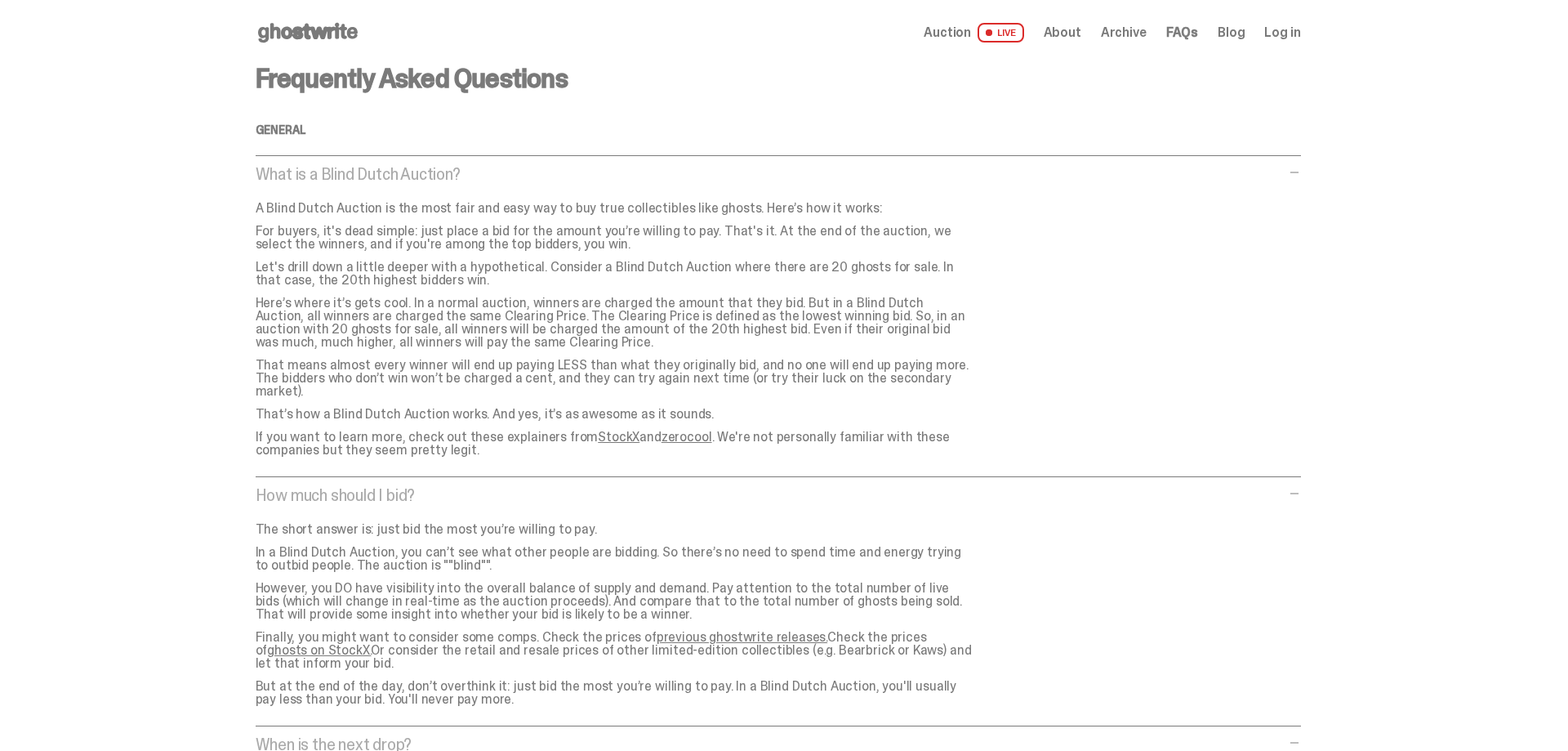
click at [319, 32] on use at bounding box center [308, 32] width 100 height 19
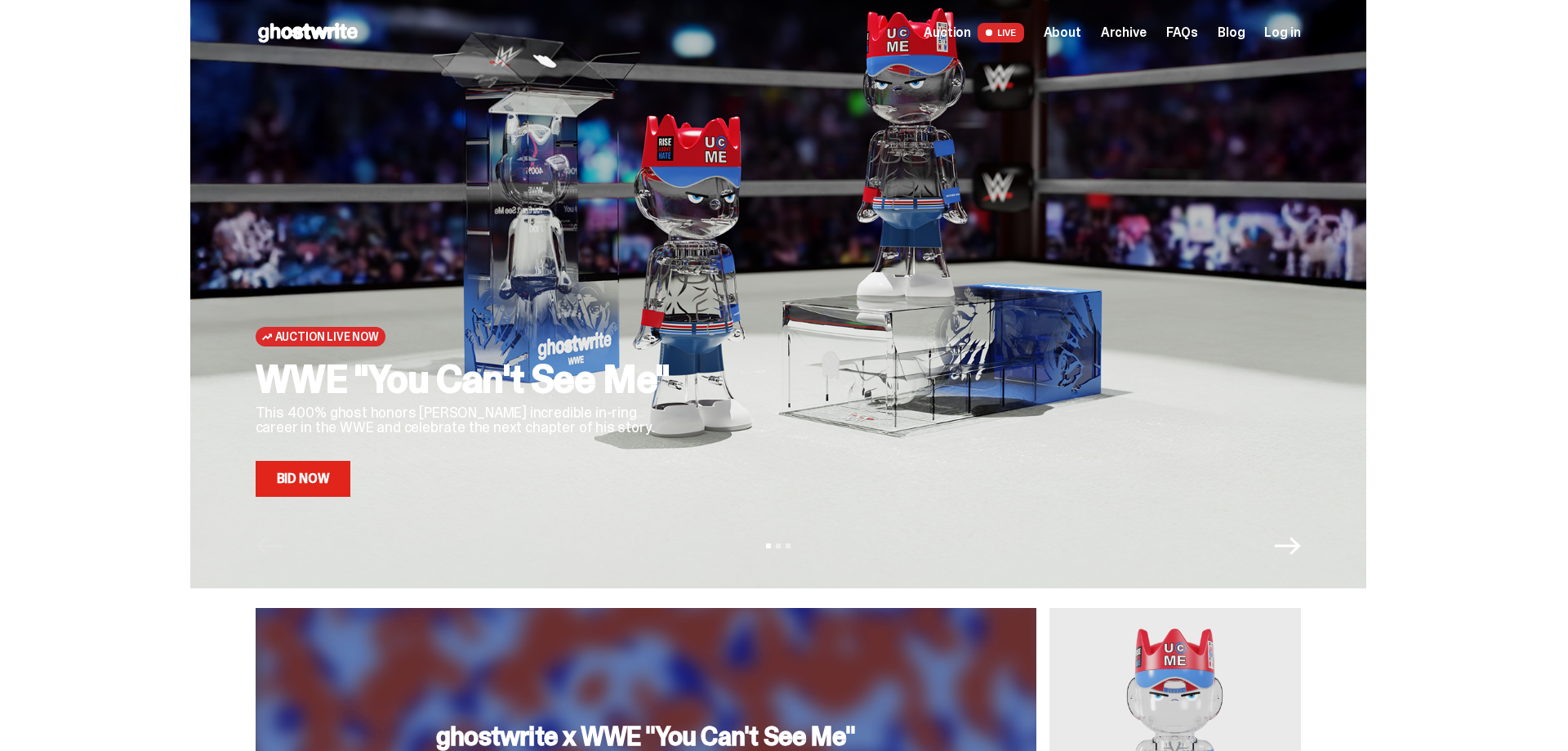
click at [1119, 32] on span "Archive" at bounding box center [1123, 32] width 46 height 13
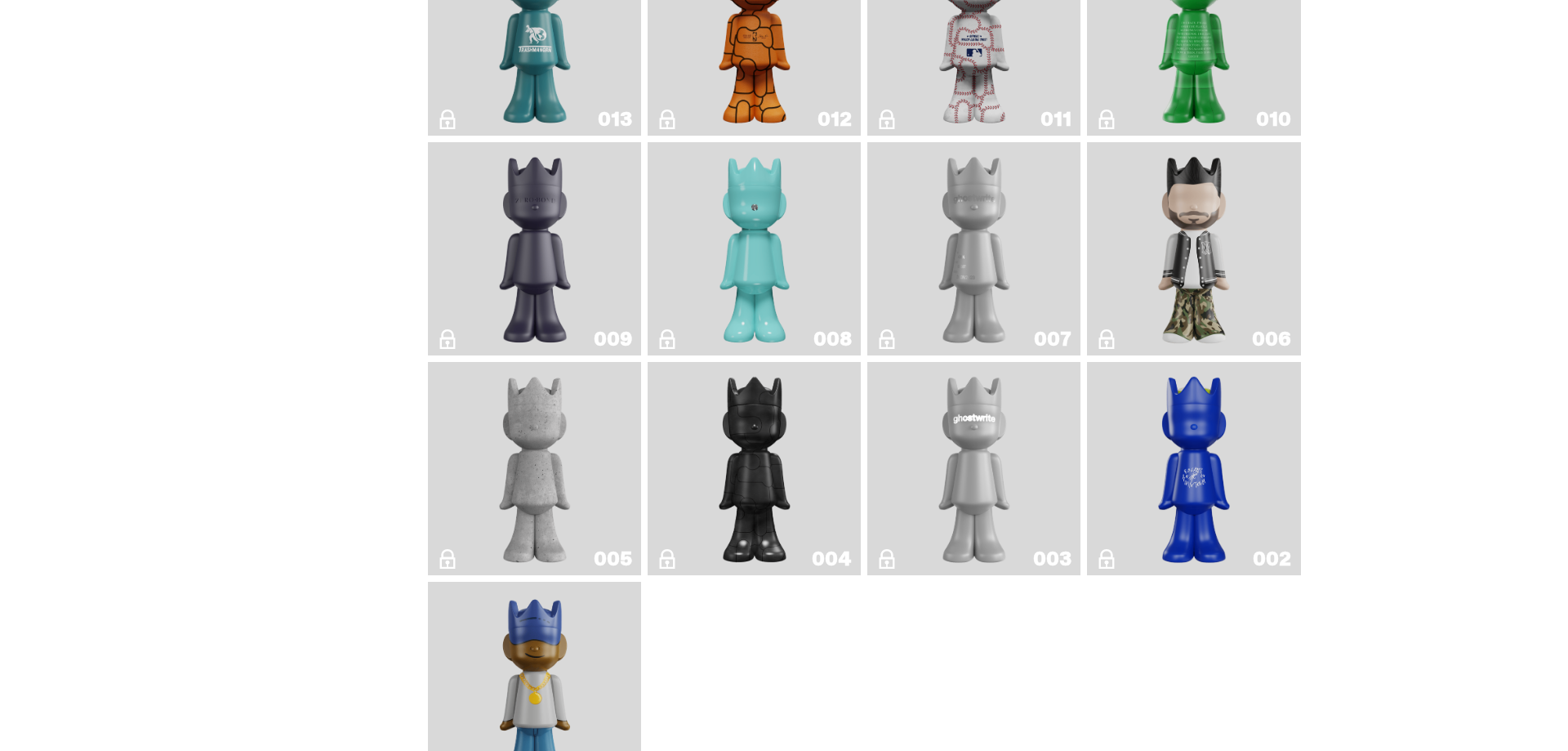
scroll to position [2916, 0]
